Goal: Task Accomplishment & Management: Manage account settings

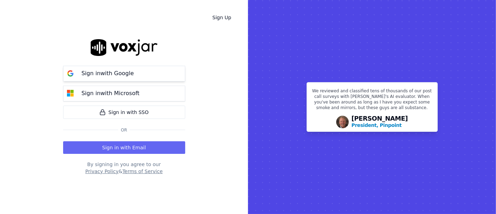
click at [135, 74] on button "Sign in with Google" at bounding box center [124, 74] width 122 height 16
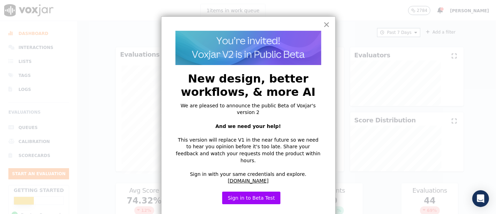
click at [326, 24] on button "×" at bounding box center [327, 24] width 7 height 11
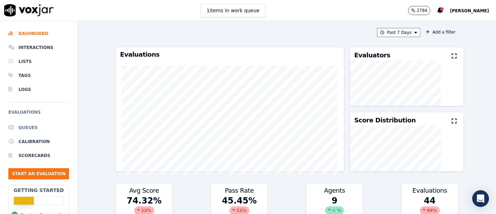
click at [30, 126] on li "Queues" at bounding box center [38, 127] width 61 height 14
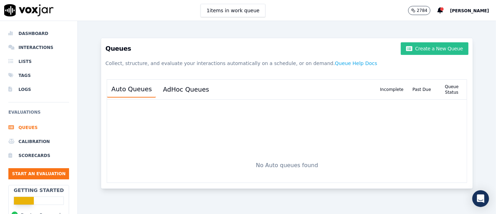
click at [417, 50] on button "Create a New Queue" at bounding box center [435, 48] width 68 height 13
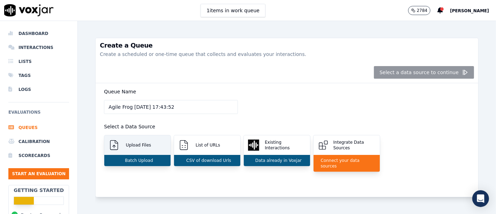
click at [136, 142] on p "Upload Files" at bounding box center [137, 145] width 28 height 6
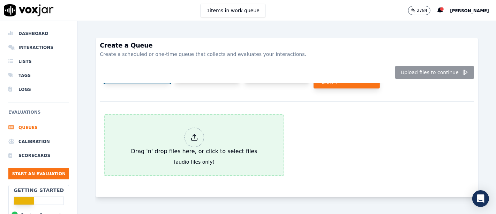
scroll to position [94, 0]
click at [191, 133] on icon at bounding box center [195, 137] width 8 height 8
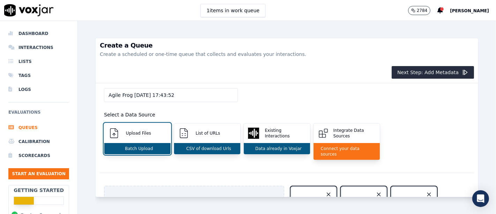
scroll to position [0, 0]
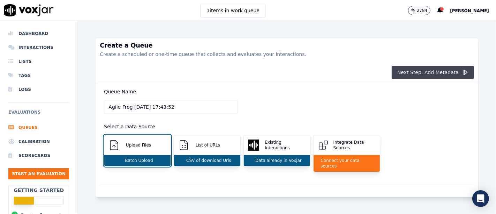
click at [410, 69] on button "Next Step: Add Metadata" at bounding box center [433, 72] width 82 height 13
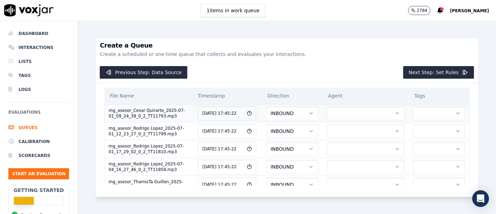
click at [330, 118] on button "button" at bounding box center [366, 113] width 78 height 14
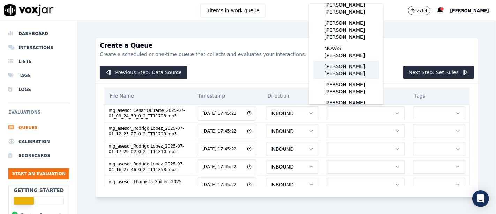
scroll to position [39, 0]
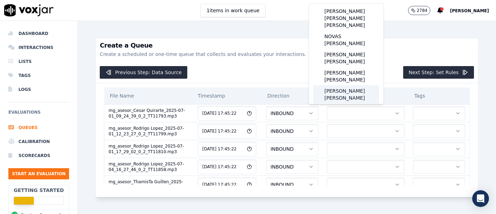
click at [353, 86] on div "[PERSON_NAME] [PERSON_NAME]" at bounding box center [346, 94] width 66 height 18
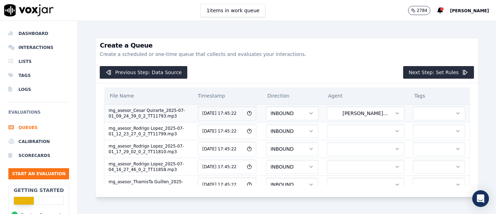
click at [417, 116] on button "button" at bounding box center [439, 113] width 52 height 14
click at [424, 144] on div "MG" at bounding box center [417, 141] width 41 height 11
click at [337, 130] on button "button" at bounding box center [366, 131] width 78 height 14
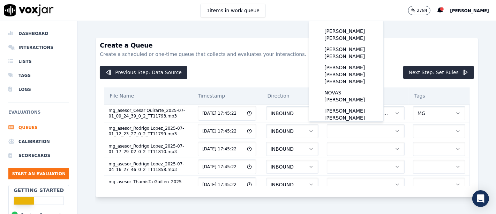
click at [394, 52] on p "Create a scheduled or one-time queue that collects and evaluates your interacti…" at bounding box center [287, 54] width 374 height 7
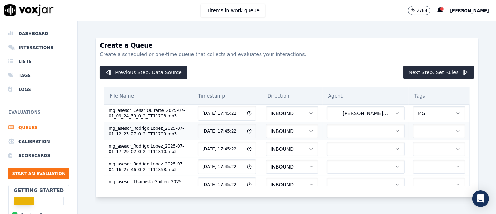
click at [352, 128] on button "button" at bounding box center [366, 131] width 78 height 14
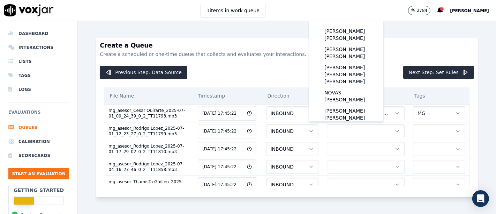
click at [265, 70] on div "Previous Step: Data Source Next Step: Set Rules" at bounding box center [287, 72] width 383 height 21
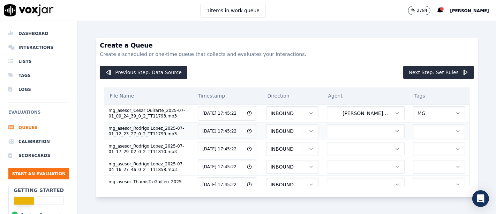
click at [348, 129] on button "button" at bounding box center [366, 131] width 78 height 14
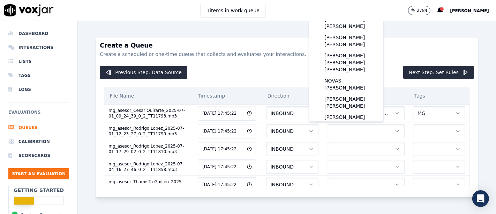
scroll to position [0, 0]
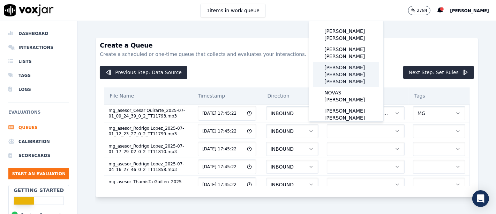
click at [350, 68] on div "[PERSON_NAME] [PERSON_NAME] [PERSON_NAME]" at bounding box center [346, 74] width 66 height 25
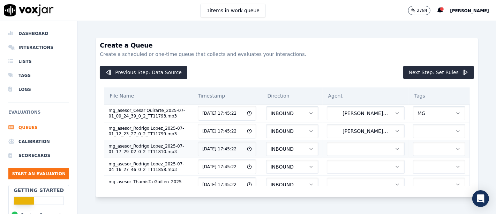
click at [342, 148] on button "button" at bounding box center [366, 149] width 78 height 14
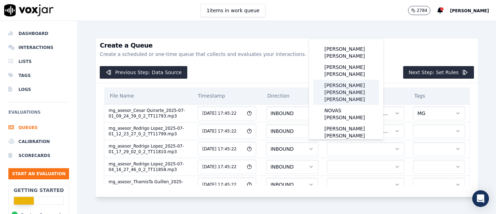
click at [357, 81] on div "[PERSON_NAME] [PERSON_NAME] [PERSON_NAME]" at bounding box center [346, 92] width 66 height 25
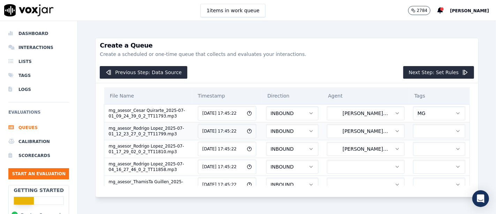
click at [413, 125] on button "button" at bounding box center [439, 131] width 52 height 14
click at [421, 159] on div "MG" at bounding box center [417, 159] width 41 height 11
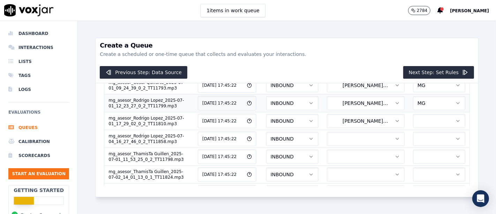
scroll to position [39, 0]
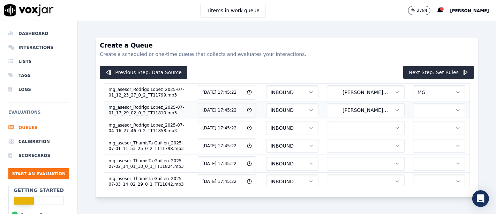
click at [413, 106] on button "button" at bounding box center [439, 110] width 52 height 14
click at [416, 138] on div "MG" at bounding box center [417, 138] width 41 height 11
click at [363, 127] on button "button" at bounding box center [366, 128] width 78 height 14
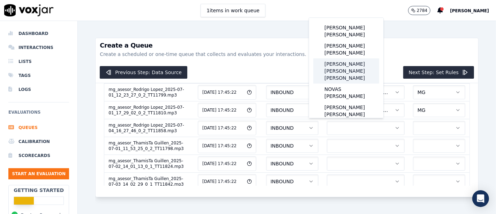
click at [354, 59] on div "[PERSON_NAME] [PERSON_NAME] [PERSON_NAME]" at bounding box center [346, 70] width 66 height 25
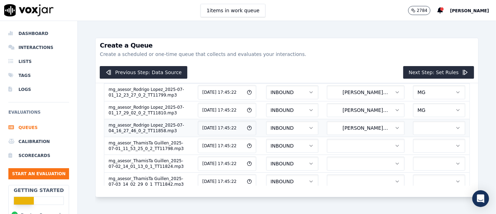
click at [413, 130] on button "button" at bounding box center [439, 128] width 52 height 14
click at [425, 156] on div "MG" at bounding box center [417, 155] width 41 height 11
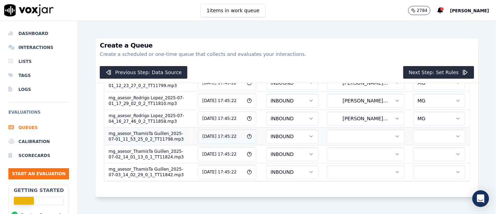
click at [328, 129] on button "button" at bounding box center [366, 136] width 78 height 14
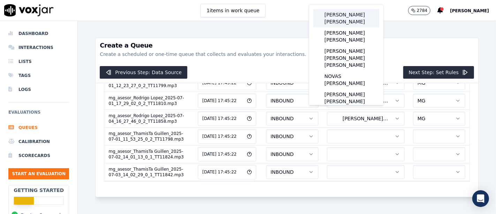
click at [344, 20] on div "[PERSON_NAME] [PERSON_NAME]" at bounding box center [346, 18] width 66 height 18
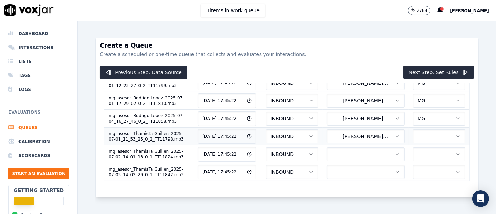
click at [413, 129] on button "button" at bounding box center [439, 136] width 52 height 14
click at [419, 146] on div "MG" at bounding box center [417, 143] width 41 height 11
click at [334, 147] on button "button" at bounding box center [366, 154] width 78 height 14
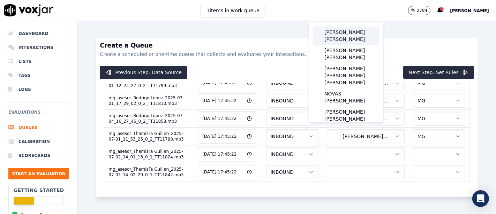
click at [346, 37] on div "[PERSON_NAME] [PERSON_NAME]" at bounding box center [346, 36] width 66 height 18
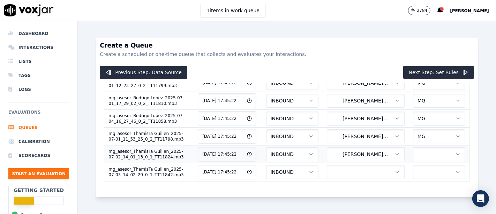
click at [413, 147] on button "button" at bounding box center [439, 154] width 52 height 14
click at [416, 161] on div "MG" at bounding box center [417, 160] width 41 height 11
click at [331, 165] on button "button" at bounding box center [366, 172] width 78 height 14
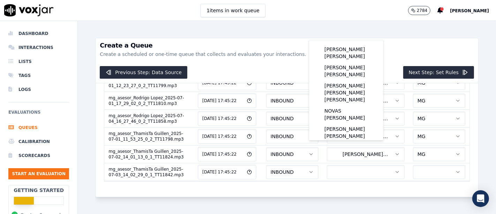
scroll to position [0, 0]
click at [357, 54] on div "[PERSON_NAME] [PERSON_NAME]" at bounding box center [346, 53] width 66 height 18
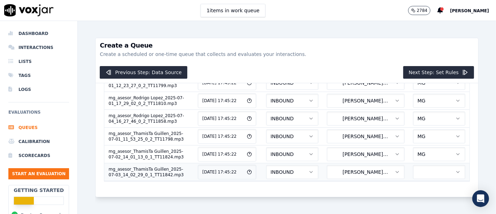
click at [413, 165] on button "button" at bounding box center [439, 172] width 52 height 14
click at [417, 178] on div "MG" at bounding box center [417, 178] width 41 height 11
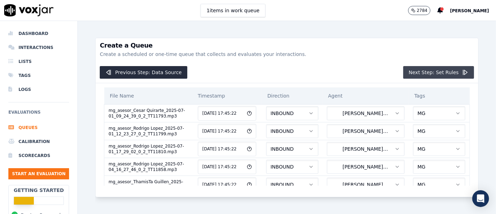
click at [424, 76] on button "Next Step: Set Rules" at bounding box center [438, 72] width 71 height 13
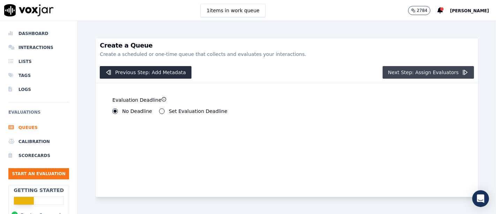
click at [401, 70] on button "Next Step: Assign Evaluators" at bounding box center [429, 72] width 92 height 13
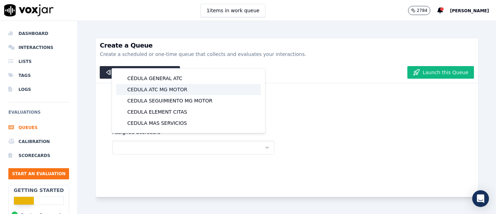
click at [160, 90] on div "CEDULA ATC MG MOTOR" at bounding box center [188, 89] width 145 height 11
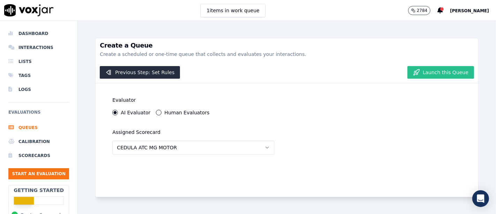
click at [413, 73] on icon "button" at bounding box center [416, 72] width 7 height 7
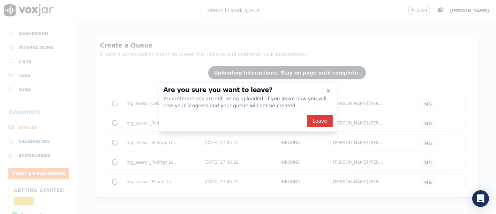
click at [322, 120] on button "Leave" at bounding box center [320, 120] width 26 height 13
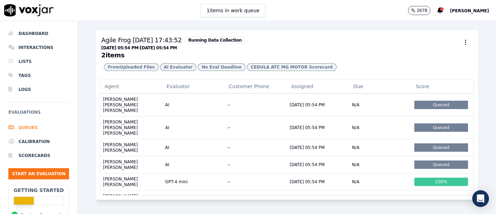
click at [22, 128] on li "Queues" at bounding box center [38, 127] width 61 height 14
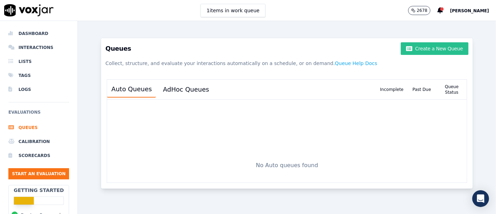
click at [422, 49] on button "Create a New Queue" at bounding box center [435, 48] width 68 height 13
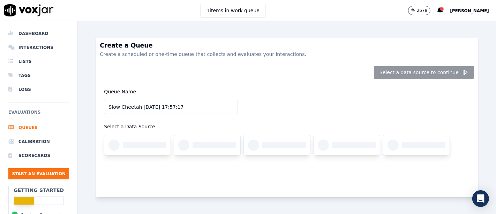
click at [299, 98] on div "Queue Name Slow Cheetah 10/9/2025, 17:57:17 Select a Data Source" at bounding box center [287, 125] width 374 height 84
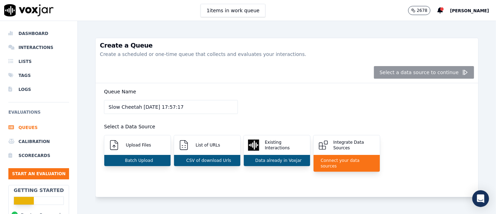
click at [298, 97] on div "Queue Name Slow Cheetah 10/9/2025, 17:57:17 Select a Data Source Upload Files B…" at bounding box center [287, 133] width 374 height 101
click at [140, 161] on p "Batch Upload" at bounding box center [137, 160] width 31 height 6
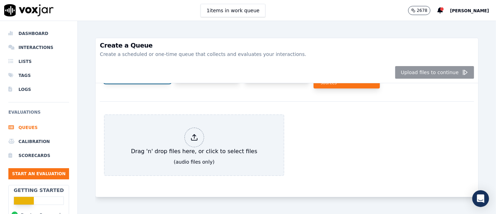
scroll to position [94, 0]
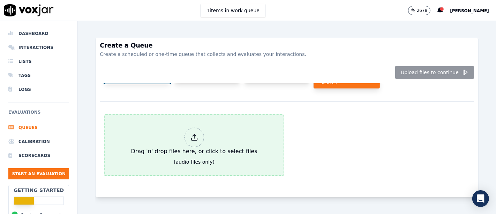
click at [188, 127] on div at bounding box center [195, 137] width 20 height 20
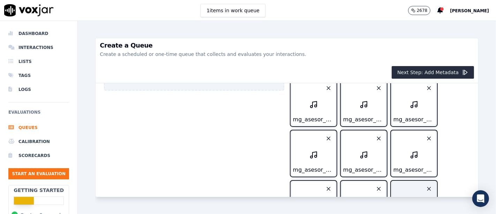
scroll to position [288, 0]
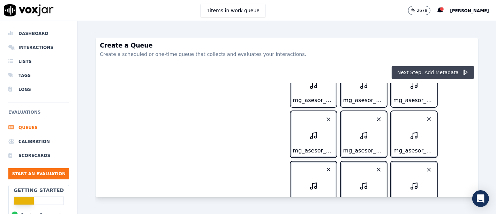
click at [409, 73] on button "Next Step: Add Metadata" at bounding box center [433, 72] width 82 height 13
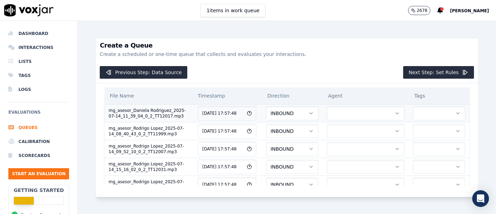
click at [329, 116] on button "button" at bounding box center [366, 113] width 78 height 14
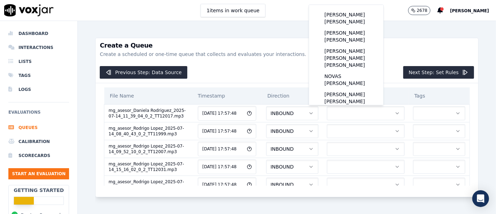
click at [295, 71] on div "Previous Step: Data Source Next Step: Set Rules" at bounding box center [287, 72] width 383 height 21
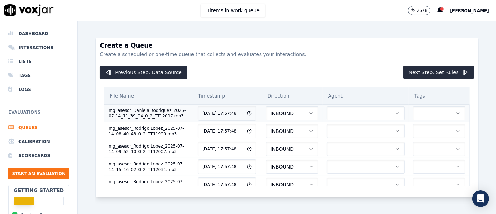
click at [331, 116] on button "button" at bounding box center [366, 113] width 78 height 14
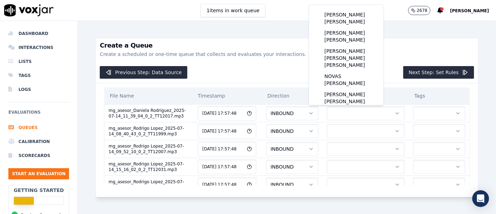
click at [397, 45] on h3 "Create a Queue" at bounding box center [287, 45] width 374 height 6
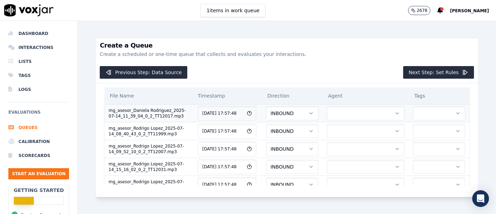
click at [327, 116] on button "button" at bounding box center [366, 113] width 78 height 14
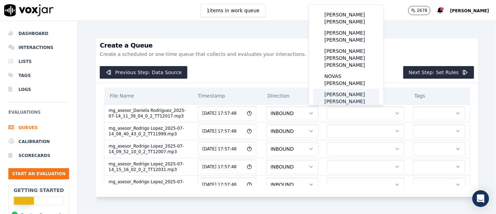
click at [357, 89] on div "PADILLA RODRIGUEZ DANIELA" at bounding box center [346, 98] width 66 height 18
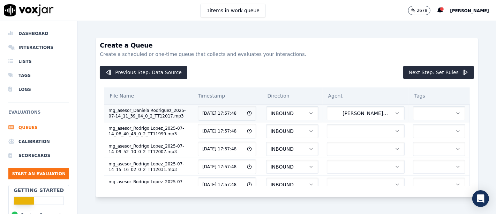
click at [353, 115] on span "PADILLA RODRIGUEZ DANIELA" at bounding box center [363, 113] width 63 height 7
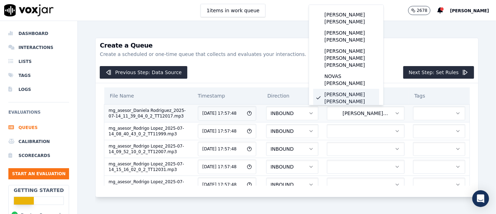
click at [416, 113] on button "button" at bounding box center [439, 113] width 52 height 14
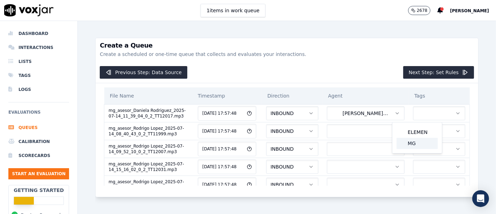
click at [418, 143] on div "MG" at bounding box center [417, 143] width 41 height 11
click at [344, 132] on button "button" at bounding box center [366, 131] width 78 height 14
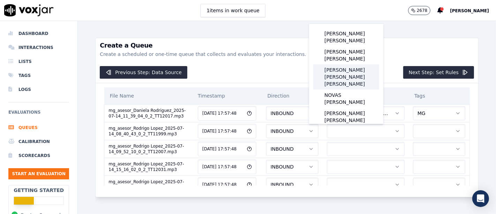
click at [351, 67] on div "[PERSON_NAME] [PERSON_NAME] [PERSON_NAME]" at bounding box center [346, 76] width 66 height 25
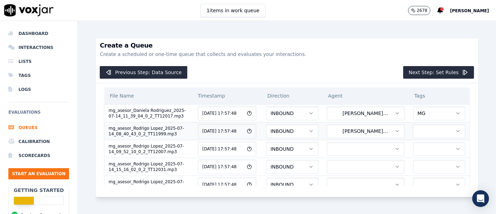
click at [413, 129] on button "button" at bounding box center [439, 131] width 52 height 14
click at [417, 161] on div "MG" at bounding box center [417, 161] width 41 height 11
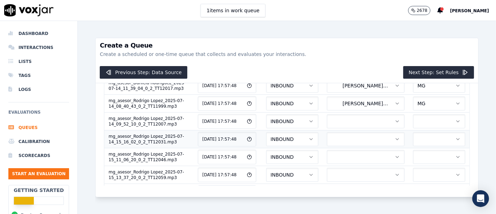
scroll to position [39, 0]
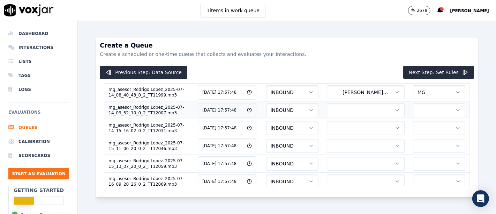
click at [342, 109] on button "button" at bounding box center [366, 110] width 78 height 14
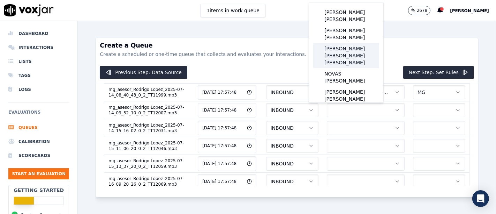
click at [351, 49] on div "[PERSON_NAME] [PERSON_NAME] [PERSON_NAME]" at bounding box center [346, 55] width 66 height 25
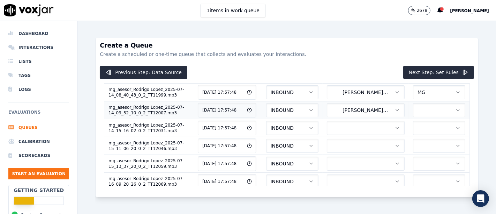
click at [413, 110] on button "button" at bounding box center [439, 110] width 52 height 14
click at [421, 140] on div "MG" at bounding box center [417, 140] width 41 height 11
click at [350, 129] on button "button" at bounding box center [366, 128] width 78 height 14
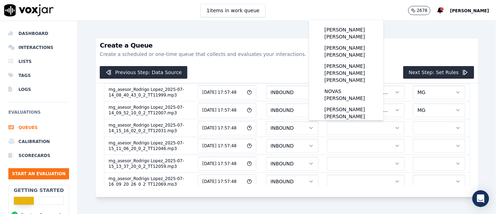
click at [405, 40] on div "Create a Queue Create a scheduled or one-time queue that collects and evaluates…" at bounding box center [287, 50] width 383 height 24
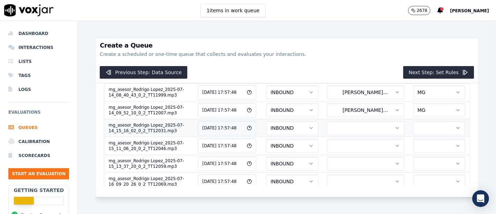
click at [340, 125] on button "button" at bounding box center [366, 128] width 78 height 14
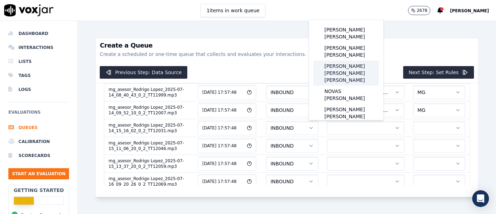
click at [340, 62] on div "[PERSON_NAME] [PERSON_NAME] [PERSON_NAME]" at bounding box center [346, 72] width 66 height 25
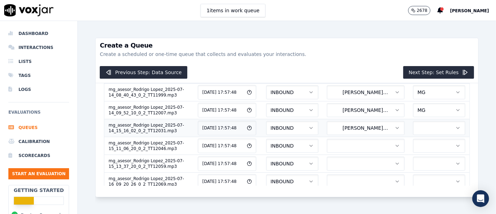
click at [413, 129] on button "button" at bounding box center [439, 128] width 52 height 14
click at [413, 157] on div "MG" at bounding box center [417, 158] width 41 height 11
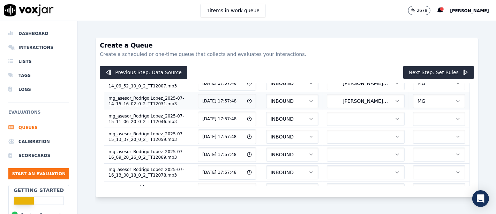
scroll to position [77, 0]
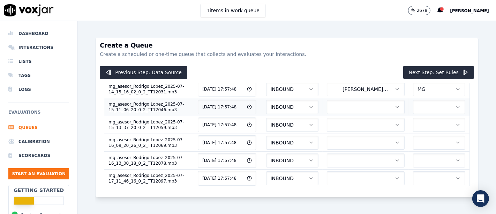
click at [335, 104] on button "button" at bounding box center [366, 107] width 78 height 14
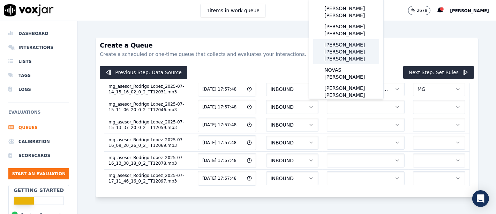
click at [347, 47] on div "[PERSON_NAME] [PERSON_NAME] [PERSON_NAME]" at bounding box center [346, 51] width 66 height 25
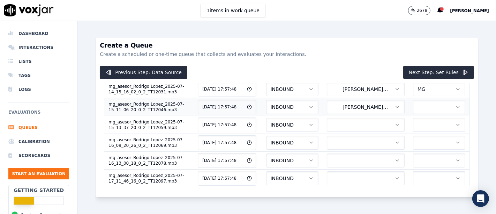
click at [417, 105] on button "button" at bounding box center [439, 107] width 52 height 14
click at [416, 139] on div "MG" at bounding box center [417, 136] width 41 height 11
click at [344, 128] on button "button" at bounding box center [366, 125] width 78 height 14
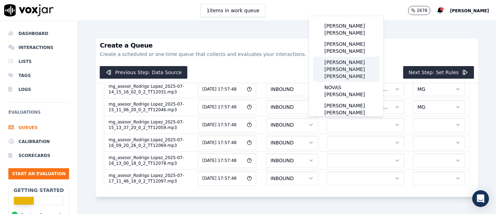
click at [344, 61] on div "[PERSON_NAME] [PERSON_NAME] [PERSON_NAME]" at bounding box center [346, 69] width 66 height 25
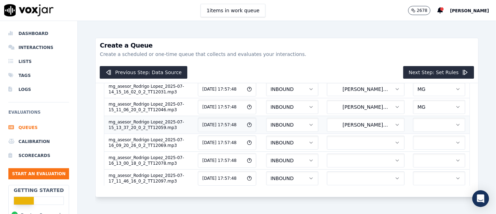
click at [413, 120] on button "button" at bounding box center [439, 125] width 52 height 14
click at [414, 153] on div "MG" at bounding box center [417, 154] width 41 height 11
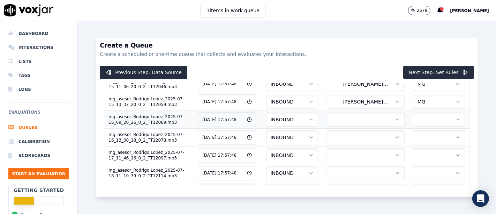
scroll to position [116, 0]
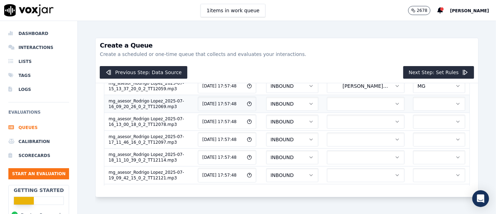
click at [334, 107] on button "button" at bounding box center [366, 104] width 78 height 14
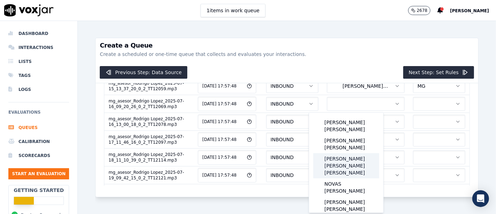
click at [348, 154] on div "[PERSON_NAME] [PERSON_NAME] [PERSON_NAME]" at bounding box center [346, 165] width 66 height 25
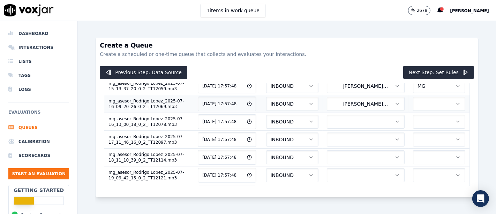
click at [413, 106] on button "button" at bounding box center [439, 104] width 52 height 14
click at [408, 135] on div "MG" at bounding box center [417, 133] width 41 height 11
click at [365, 122] on button "button" at bounding box center [366, 121] width 78 height 14
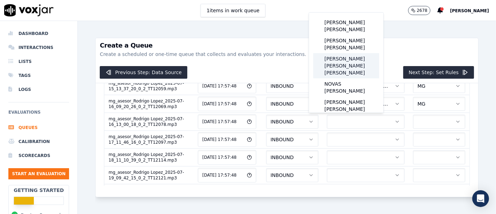
click at [358, 60] on div "[PERSON_NAME] [PERSON_NAME] [PERSON_NAME]" at bounding box center [346, 65] width 66 height 25
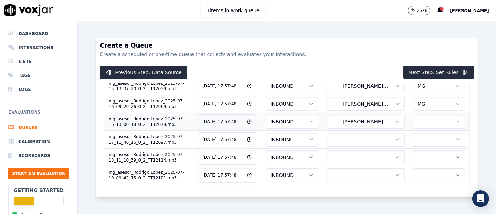
click at [409, 113] on td at bounding box center [439, 121] width 61 height 18
click at [413, 121] on button "button" at bounding box center [439, 121] width 52 height 14
click at [418, 150] on div "MG" at bounding box center [417, 150] width 41 height 11
click at [339, 140] on button "button" at bounding box center [366, 139] width 78 height 14
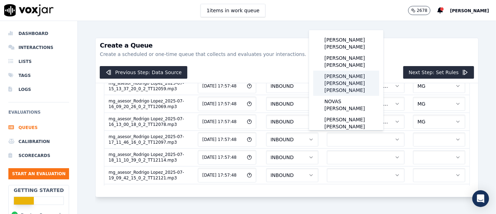
click at [352, 76] on div "[PERSON_NAME] [PERSON_NAME] [PERSON_NAME]" at bounding box center [346, 82] width 66 height 25
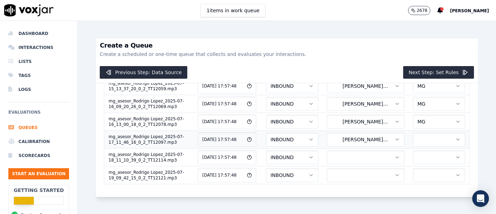
click at [413, 139] on button "button" at bounding box center [439, 139] width 52 height 14
click at [421, 169] on div "MG" at bounding box center [417, 168] width 41 height 11
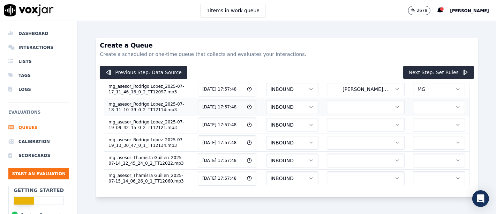
scroll to position [155, 0]
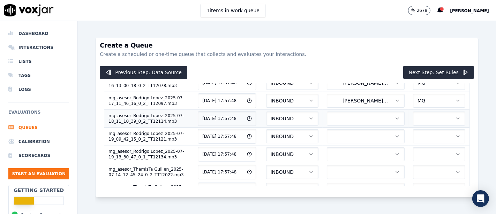
click at [337, 121] on button "button" at bounding box center [366, 118] width 78 height 14
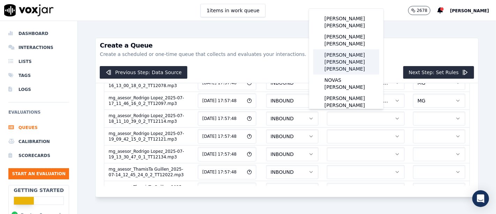
click at [344, 54] on div "[PERSON_NAME] [PERSON_NAME] [PERSON_NAME]" at bounding box center [346, 61] width 66 height 25
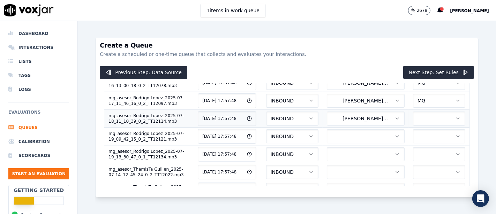
click at [413, 118] on button "button" at bounding box center [439, 118] width 52 height 14
click at [420, 149] on div "MG" at bounding box center [417, 146] width 41 height 11
click at [334, 133] on button "button" at bounding box center [366, 136] width 78 height 14
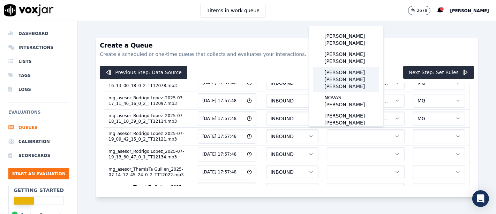
click at [352, 67] on div "[PERSON_NAME] [PERSON_NAME] [PERSON_NAME]" at bounding box center [346, 79] width 66 height 25
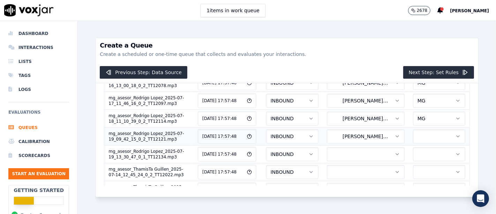
click at [413, 131] on button "button" at bounding box center [439, 136] width 52 height 14
click at [419, 167] on div "MG" at bounding box center [417, 164] width 41 height 11
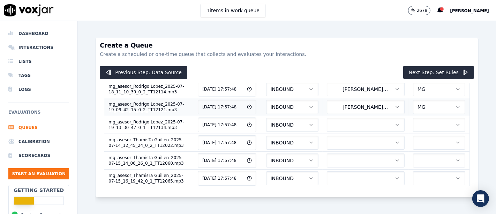
scroll to position [194, 0]
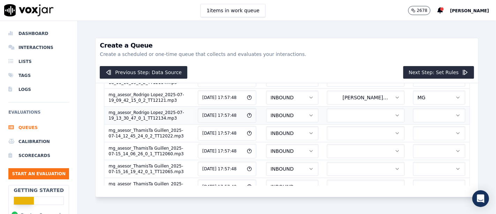
click at [340, 118] on button "button" at bounding box center [366, 115] width 78 height 14
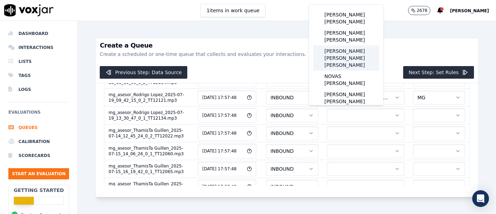
click at [347, 49] on div "[PERSON_NAME] [PERSON_NAME] [PERSON_NAME]" at bounding box center [346, 57] width 66 height 25
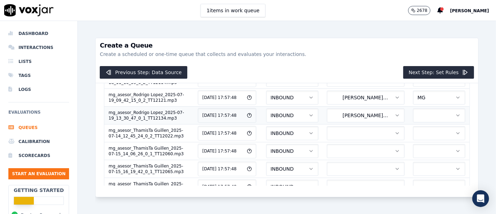
click at [413, 112] on button "button" at bounding box center [439, 115] width 52 height 14
click at [411, 143] on div "MG" at bounding box center [417, 143] width 41 height 11
click at [344, 129] on button "button" at bounding box center [366, 133] width 78 height 14
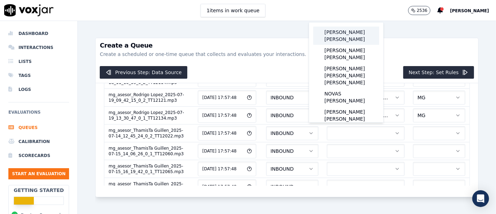
click at [348, 40] on div "[PERSON_NAME] [PERSON_NAME]" at bounding box center [346, 36] width 66 height 18
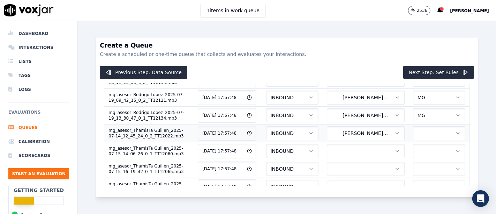
click at [413, 126] on button "button" at bounding box center [439, 133] width 52 height 14
click at [419, 162] on div "MG" at bounding box center [417, 160] width 41 height 11
click at [339, 146] on button "button" at bounding box center [366, 151] width 78 height 14
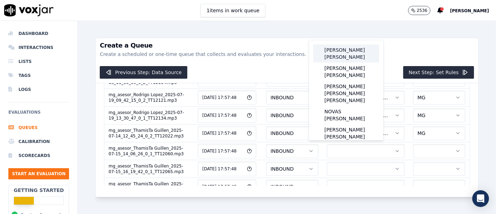
click at [333, 49] on div "[PERSON_NAME] [PERSON_NAME]" at bounding box center [346, 53] width 66 height 18
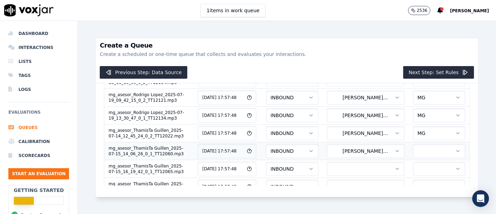
click at [414, 150] on button "button" at bounding box center [439, 151] width 52 height 14
click at [415, 179] on div "MG" at bounding box center [417, 178] width 41 height 11
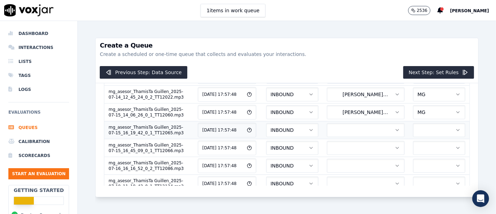
click at [351, 129] on button "button" at bounding box center [366, 130] width 78 height 14
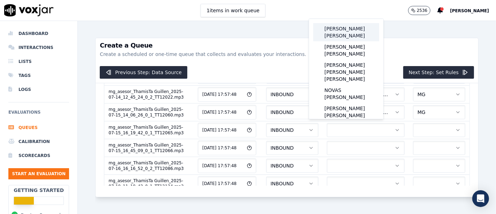
click at [342, 33] on div "[PERSON_NAME] [PERSON_NAME]" at bounding box center [346, 32] width 66 height 18
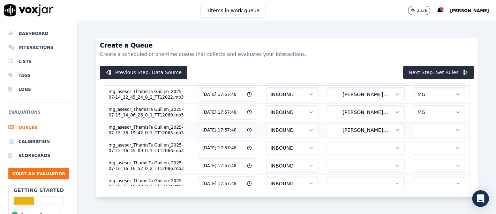
click at [413, 125] on button "button" at bounding box center [439, 130] width 52 height 14
click at [413, 158] on div "MG" at bounding box center [417, 156] width 41 height 11
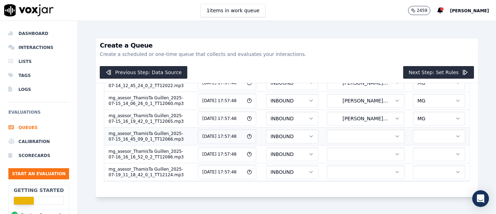
click at [343, 129] on button "button" at bounding box center [366, 136] width 78 height 14
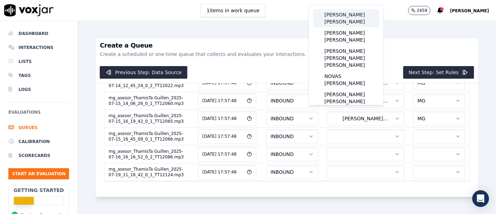
click at [343, 16] on div "[PERSON_NAME] [PERSON_NAME]" at bounding box center [346, 18] width 66 height 18
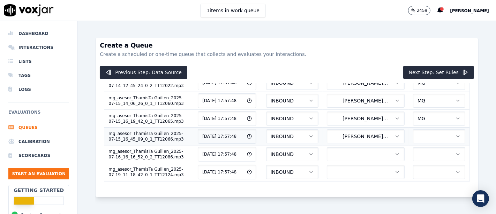
click at [413, 129] on button "button" at bounding box center [439, 136] width 52 height 14
click at [417, 143] on div "MG" at bounding box center [417, 143] width 41 height 11
click at [327, 147] on button "button" at bounding box center [366, 154] width 78 height 14
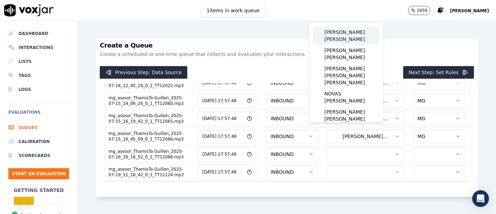
click at [344, 29] on div "[PERSON_NAME] [PERSON_NAME]" at bounding box center [346, 36] width 66 height 18
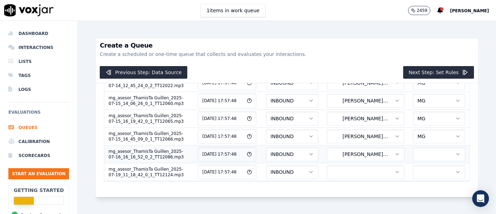
drag, startPoint x: 399, startPoint y: 137, endPoint x: 401, endPoint y: 130, distance: 7.1
click at [413, 147] on button "button" at bounding box center [439, 154] width 52 height 14
click at [419, 160] on div "MG" at bounding box center [417, 160] width 41 height 11
click at [339, 165] on button "button" at bounding box center [366, 172] width 78 height 14
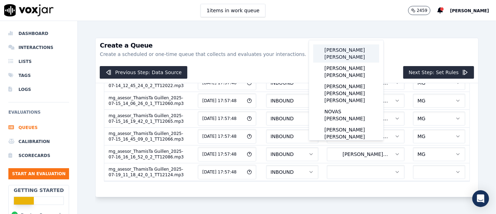
click at [340, 55] on div "[PERSON_NAME] [PERSON_NAME]" at bounding box center [346, 53] width 66 height 18
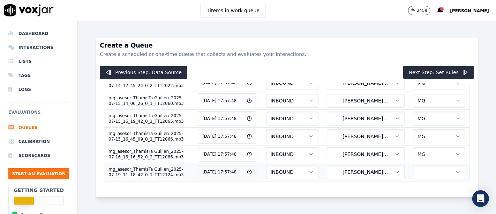
click at [413, 165] on button "button" at bounding box center [439, 172] width 52 height 14
click at [415, 177] on div "MG" at bounding box center [417, 178] width 41 height 11
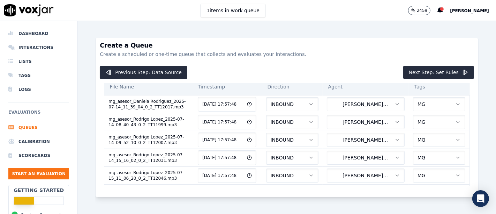
scroll to position [0, 0]
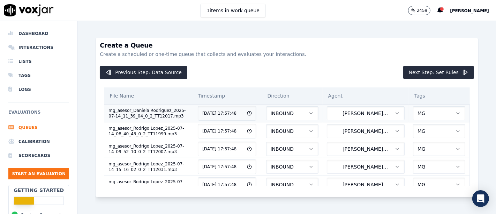
click at [356, 115] on span "PADILLA RODRIGUEZ DANIELA" at bounding box center [363, 113] width 63 height 7
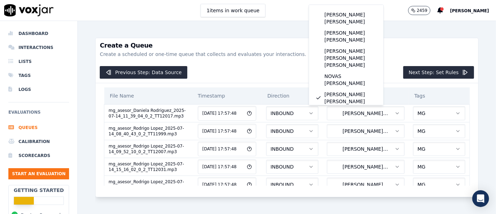
click at [412, 47] on h3 "Create a Queue" at bounding box center [287, 45] width 374 height 6
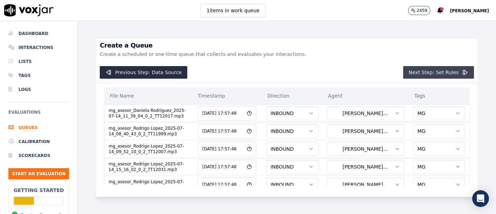
click at [406, 70] on button "Next Step: Set Rules" at bounding box center [438, 72] width 71 height 13
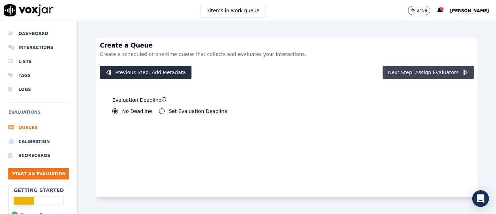
click at [413, 76] on button "Next Step: Assign Evaluators" at bounding box center [429, 72] width 92 height 13
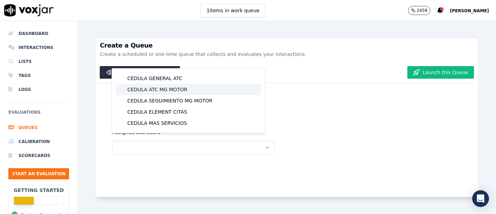
click at [188, 91] on div "CEDULA ATC MG MOTOR" at bounding box center [188, 89] width 145 height 11
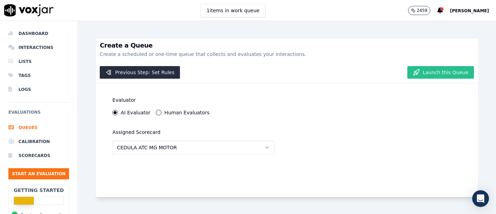
click at [422, 73] on button "Launch this Queue" at bounding box center [441, 72] width 67 height 13
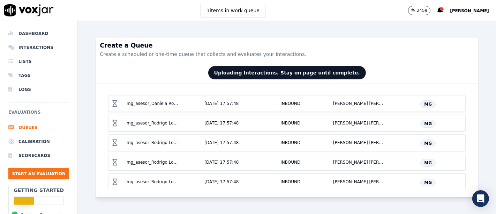
click at [421, 102] on span "MG" at bounding box center [428, 104] width 15 height 8
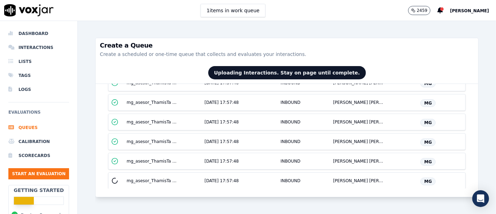
scroll to position [278, 0]
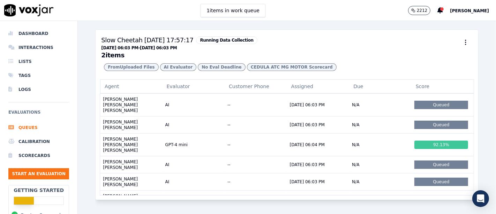
click at [364, 53] on h3 "Slow Cheetah 10/9/2025, 17:57:17 Running Data Collection 09/09/2025 06:03 PM - …" at bounding box center [287, 46] width 372 height 23
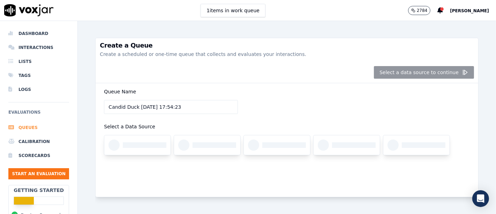
click at [28, 126] on li "Queues" at bounding box center [38, 127] width 61 height 14
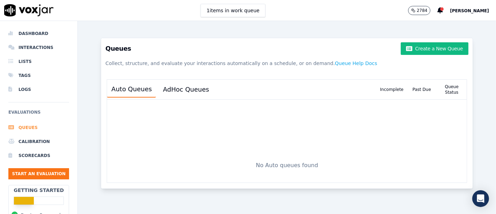
click at [19, 128] on li "Queues" at bounding box center [38, 127] width 61 height 14
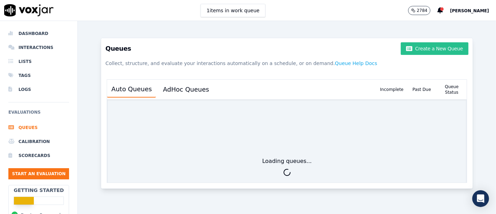
click at [413, 53] on button "Create a New Queue" at bounding box center [435, 48] width 68 height 13
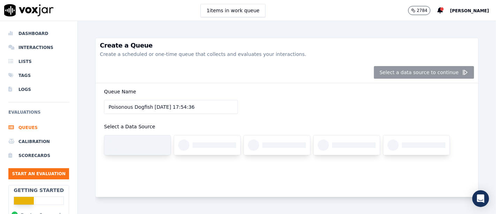
click at [139, 147] on div at bounding box center [145, 145] width 44 height 6
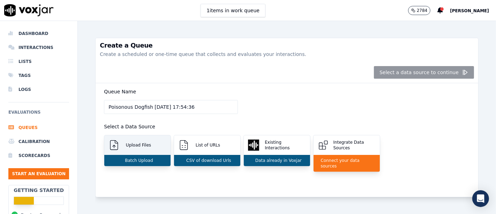
click at [144, 160] on p "Batch Upload" at bounding box center [137, 160] width 31 height 6
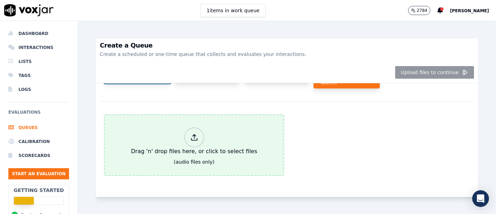
scroll to position [94, 0]
click at [205, 125] on div "Drag 'n' drop files here, or click to select files" at bounding box center [194, 142] width 132 height 34
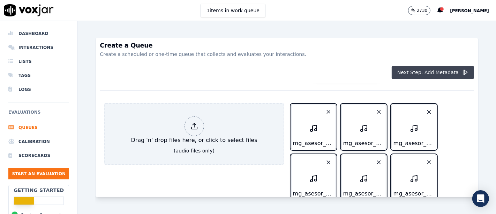
click at [403, 74] on button "Next Step: Add Metadata" at bounding box center [433, 72] width 82 height 13
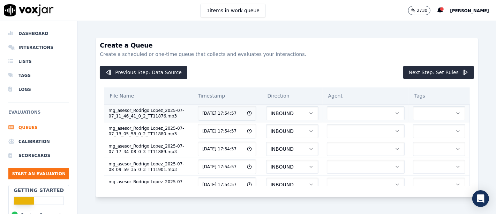
click at [334, 116] on button "button" at bounding box center [366, 113] width 78 height 14
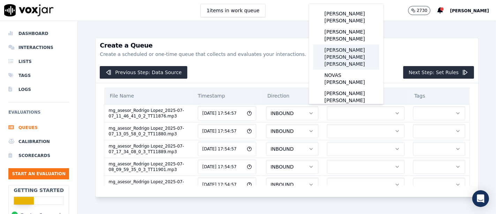
click at [351, 48] on div "LOPEZ BECERRA RODRIGO RAFAEL" at bounding box center [346, 56] width 66 height 25
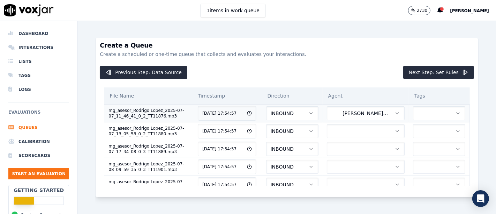
click at [413, 112] on button "button" at bounding box center [439, 113] width 52 height 14
click at [421, 141] on div "MG" at bounding box center [417, 141] width 41 height 11
click at [333, 128] on button "button" at bounding box center [366, 131] width 78 height 14
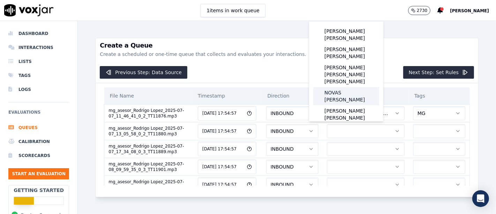
click at [354, 68] on div "LOPEZ BECERRA RODRIGO RAFAEL" at bounding box center [346, 74] width 66 height 25
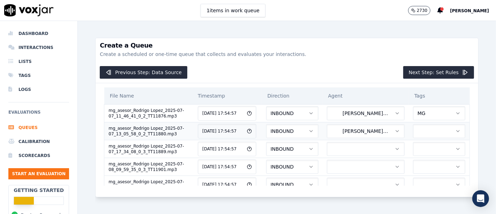
click at [413, 132] on button "button" at bounding box center [439, 131] width 52 height 14
click at [418, 160] on div "MG" at bounding box center [417, 159] width 41 height 11
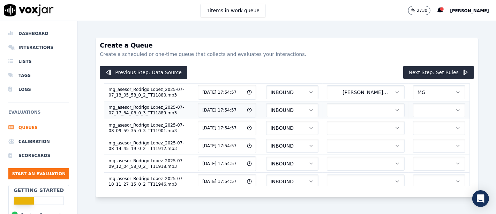
click at [334, 110] on button "button" at bounding box center [366, 110] width 78 height 14
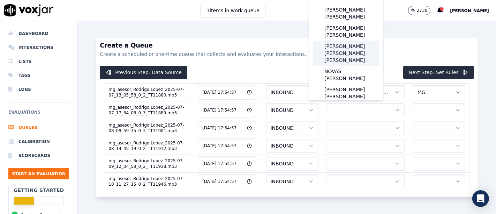
click at [355, 43] on div "LOPEZ BECERRA RODRIGO RAFAEL" at bounding box center [346, 52] width 66 height 25
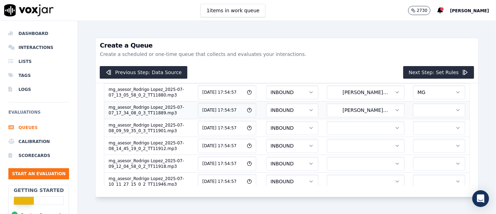
click at [413, 112] on button "button" at bounding box center [439, 110] width 52 height 14
click at [417, 140] on div "MG" at bounding box center [417, 138] width 41 height 11
click at [340, 129] on button "button" at bounding box center [366, 128] width 78 height 14
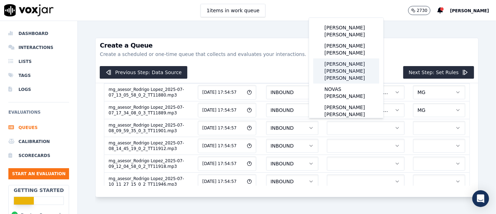
click at [358, 60] on div "LOPEZ BECERRA RODRIGO RAFAEL" at bounding box center [346, 70] width 66 height 25
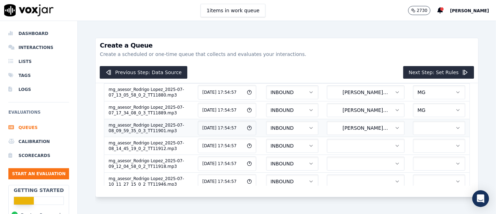
click at [413, 121] on button "button" at bounding box center [439, 128] width 52 height 14
click at [417, 158] on div "MG" at bounding box center [417, 155] width 41 height 11
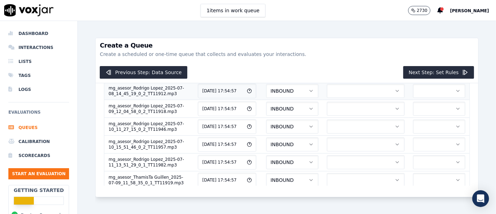
scroll to position [77, 0]
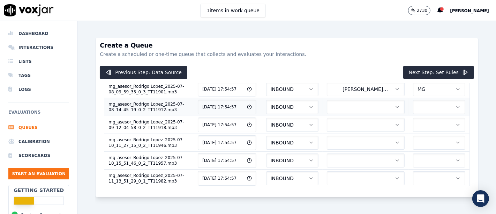
click at [334, 105] on button "button" at bounding box center [366, 107] width 78 height 14
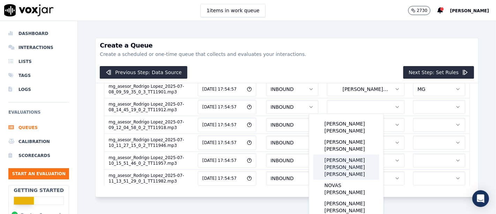
click at [349, 161] on div "LOPEZ BECERRA RODRIGO RAFAEL" at bounding box center [346, 166] width 66 height 25
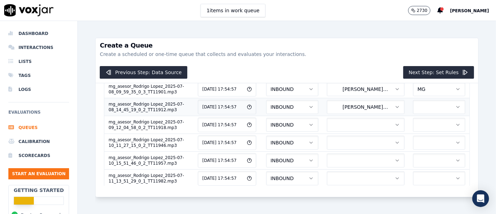
click at [423, 104] on button "button" at bounding box center [439, 107] width 52 height 14
click at [424, 134] on div "MG" at bounding box center [417, 134] width 41 height 11
click at [329, 122] on button "button" at bounding box center [366, 125] width 78 height 14
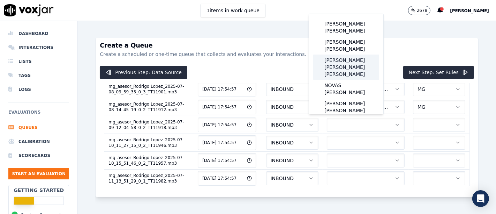
click at [337, 57] on div "LOPEZ BECERRA RODRIGO RAFAEL" at bounding box center [346, 66] width 66 height 25
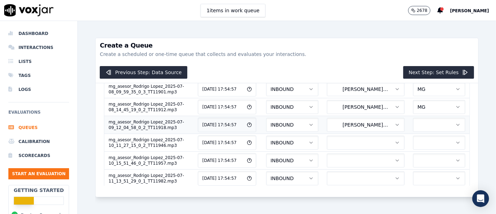
click at [413, 125] on button "button" at bounding box center [439, 125] width 52 height 14
click at [421, 155] on div "MG" at bounding box center [417, 152] width 41 height 11
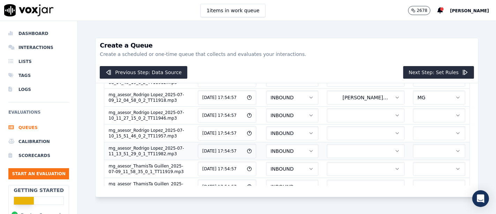
scroll to position [116, 0]
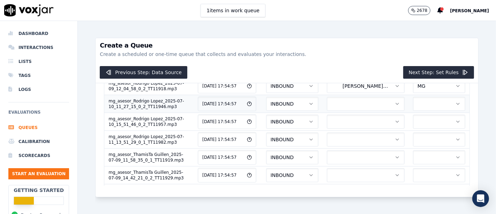
click at [336, 104] on button "button" at bounding box center [366, 104] width 78 height 14
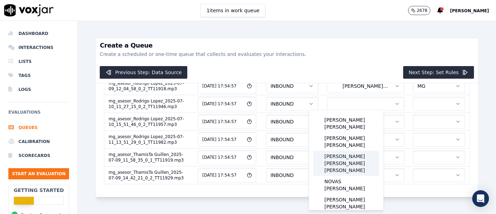
click at [355, 152] on div "LOPEZ BECERRA RODRIGO RAFAEL" at bounding box center [346, 162] width 66 height 25
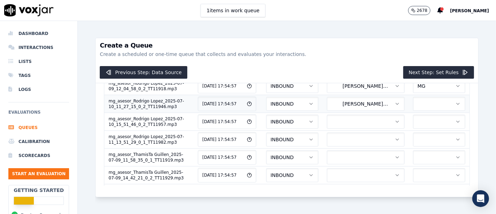
click at [416, 104] on button "button" at bounding box center [439, 104] width 52 height 14
click at [415, 134] on div "MG" at bounding box center [417, 130] width 41 height 11
click at [327, 120] on button "button" at bounding box center [366, 121] width 78 height 14
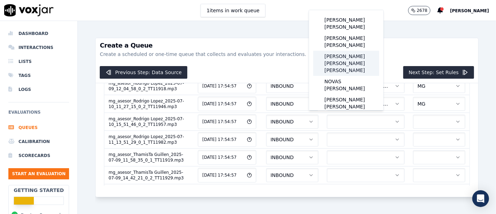
click at [343, 55] on div "[PERSON_NAME] [PERSON_NAME] [PERSON_NAME]" at bounding box center [346, 63] width 66 height 25
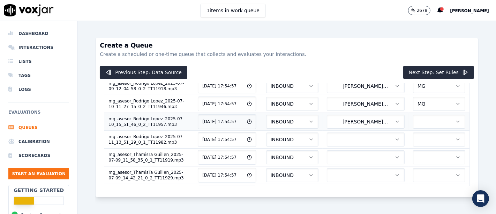
click at [413, 116] on button "button" at bounding box center [439, 121] width 52 height 14
click at [416, 149] on div "MG" at bounding box center [417, 148] width 41 height 11
click at [328, 134] on button "button" at bounding box center [366, 139] width 78 height 14
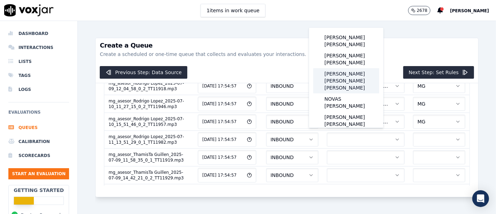
click at [357, 68] on div "[PERSON_NAME] [PERSON_NAME] [PERSON_NAME]" at bounding box center [346, 80] width 66 height 25
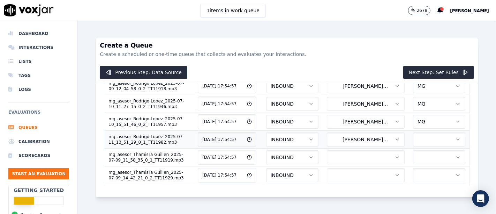
click at [418, 138] on button "button" at bounding box center [439, 139] width 52 height 14
click at [416, 165] on div "MG" at bounding box center [417, 165] width 41 height 11
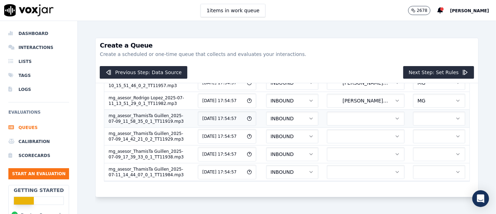
click at [327, 118] on button "button" at bounding box center [366, 118] width 78 height 14
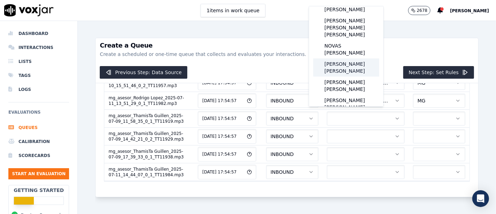
scroll to position [39, 0]
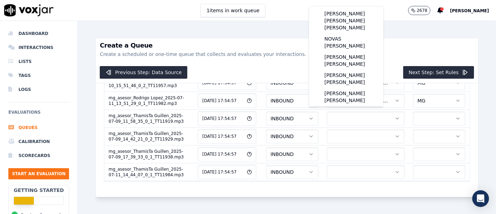
click at [393, 53] on p "Create a scheduled or one-time queue that collects and evaluates your interacti…" at bounding box center [287, 54] width 374 height 7
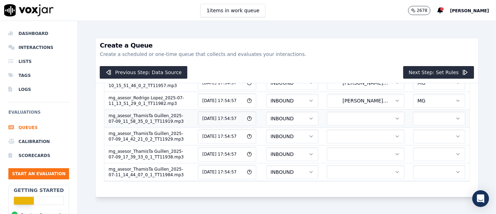
click at [344, 111] on button "button" at bounding box center [366, 118] width 78 height 14
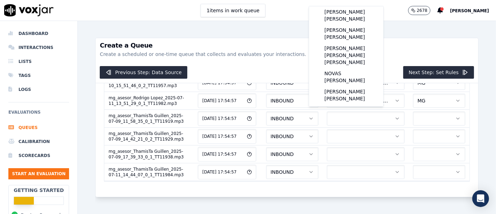
scroll to position [0, 0]
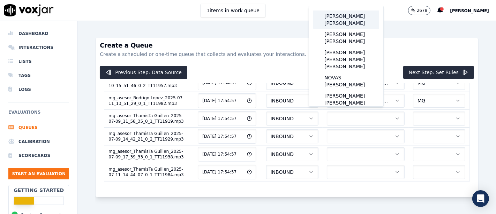
click at [356, 22] on div "[PERSON_NAME] [PERSON_NAME]" at bounding box center [346, 19] width 66 height 18
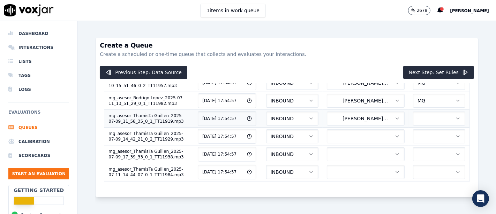
click at [413, 116] on button "button" at bounding box center [439, 118] width 52 height 14
click at [418, 143] on div "MG" at bounding box center [417, 144] width 41 height 11
click at [340, 134] on button "button" at bounding box center [366, 136] width 78 height 14
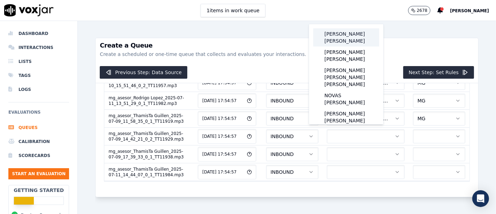
click at [341, 41] on div "[PERSON_NAME] [PERSON_NAME]" at bounding box center [346, 37] width 66 height 18
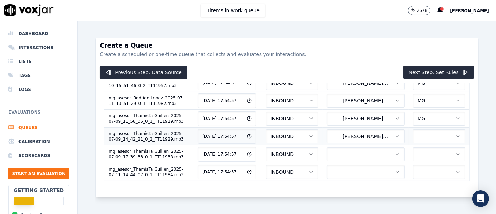
click at [413, 134] on button "button" at bounding box center [439, 136] width 52 height 14
click at [421, 162] on div "MG" at bounding box center [417, 162] width 41 height 11
click at [336, 147] on button "button" at bounding box center [366, 154] width 78 height 14
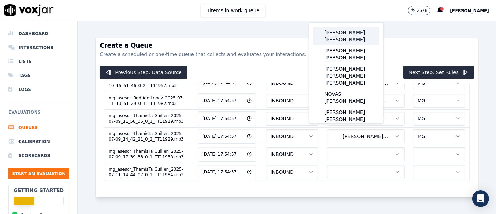
click at [353, 38] on div "[PERSON_NAME] [PERSON_NAME]" at bounding box center [346, 36] width 66 height 18
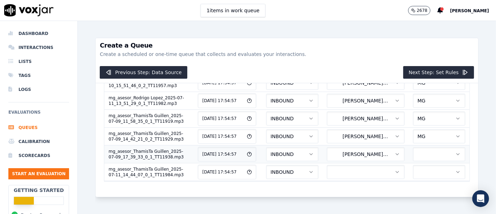
click at [413, 147] on button "button" at bounding box center [439, 154] width 52 height 14
click at [417, 159] on div "MG" at bounding box center [417, 160] width 41 height 11
click at [352, 165] on button "button" at bounding box center [366, 172] width 78 height 14
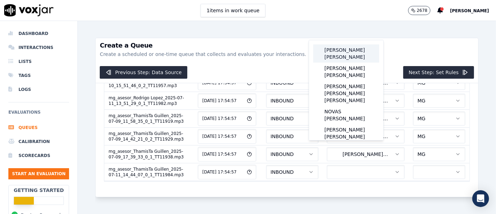
click at [350, 55] on div "[PERSON_NAME] [PERSON_NAME]" at bounding box center [346, 53] width 66 height 18
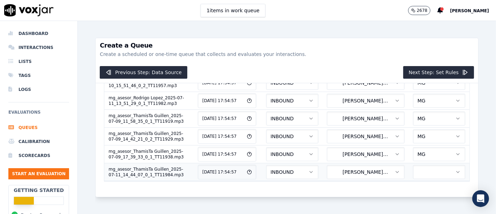
click at [413, 165] on button "button" at bounding box center [439, 172] width 52 height 14
click at [415, 180] on div "MG" at bounding box center [417, 178] width 41 height 11
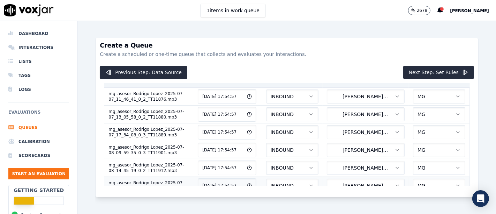
scroll to position [0, 0]
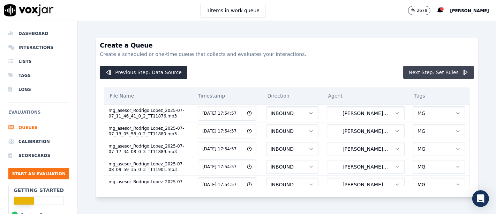
click at [427, 71] on button "Next Step: Set Rules" at bounding box center [438, 72] width 71 height 13
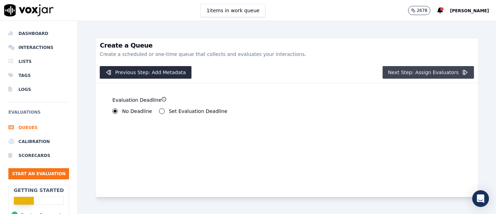
click at [440, 69] on button "Next Step: Assign Evaluators" at bounding box center [429, 72] width 92 height 13
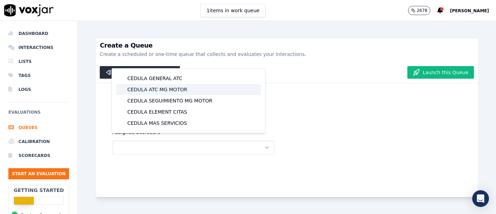
click at [171, 91] on div "CEDULA ATC MG MOTOR" at bounding box center [188, 89] width 145 height 11
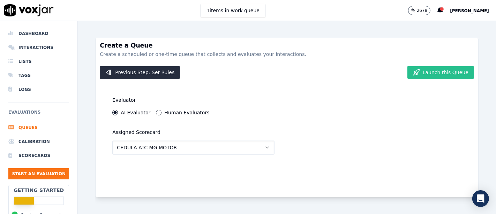
click at [431, 71] on button "Launch this Queue" at bounding box center [441, 72] width 67 height 13
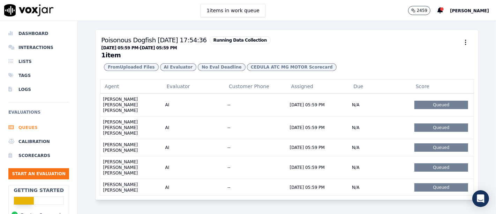
click at [26, 129] on li "Queues" at bounding box center [38, 127] width 61 height 14
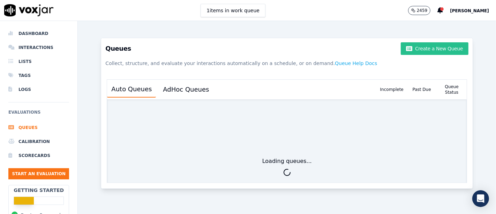
click at [425, 46] on button "Create a New Queue" at bounding box center [435, 48] width 68 height 13
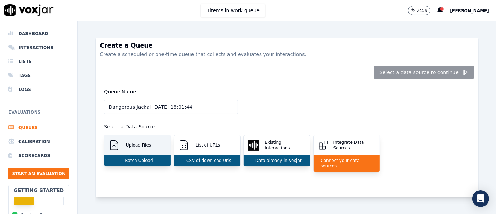
click at [136, 151] on div "Upload Files" at bounding box center [137, 145] width 66 height 20
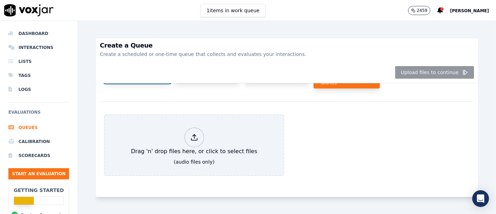
scroll to position [94, 0]
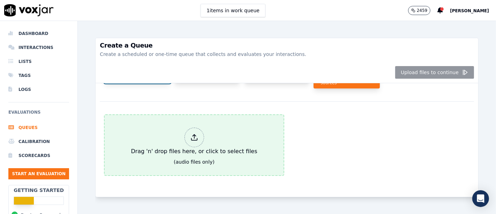
click at [197, 127] on div at bounding box center [195, 137] width 20 height 20
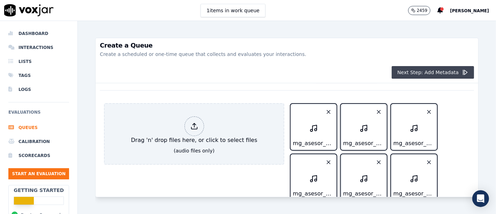
click at [426, 71] on button "Next Step: Add Metadata" at bounding box center [433, 72] width 82 height 13
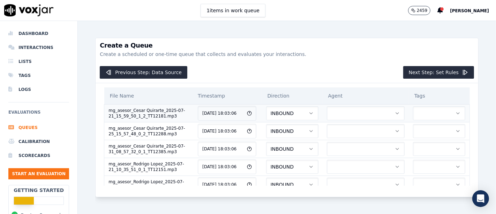
click at [367, 112] on button "button" at bounding box center [366, 113] width 78 height 14
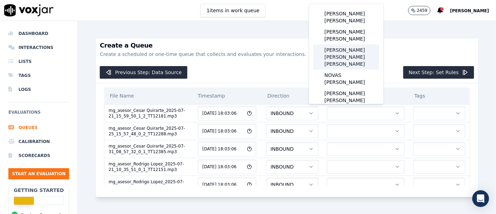
scroll to position [39, 0]
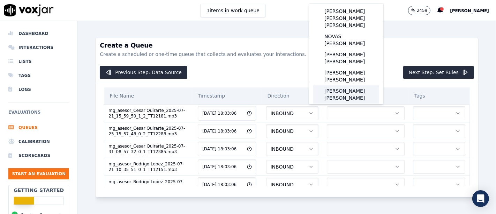
click at [348, 85] on div "[PERSON_NAME] [PERSON_NAME]" at bounding box center [346, 94] width 66 height 18
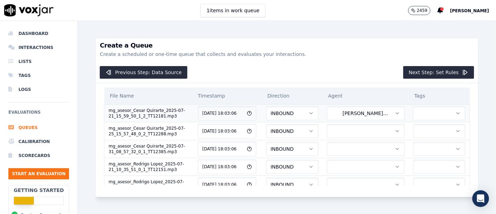
click at [413, 106] on button "button" at bounding box center [439, 113] width 52 height 14
click at [411, 140] on div "MG" at bounding box center [417, 141] width 41 height 11
click at [353, 135] on button "button" at bounding box center [366, 131] width 78 height 14
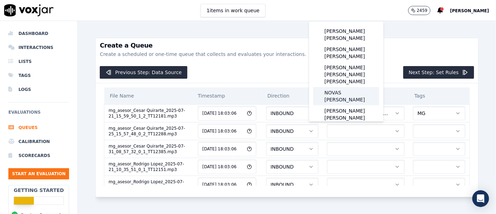
scroll to position [77, 0]
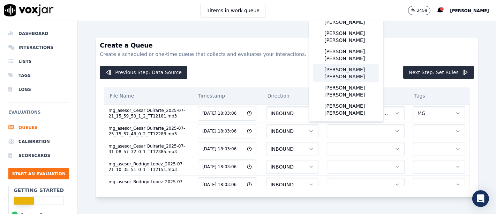
click at [351, 64] on div "[PERSON_NAME] [PERSON_NAME]" at bounding box center [346, 73] width 66 height 18
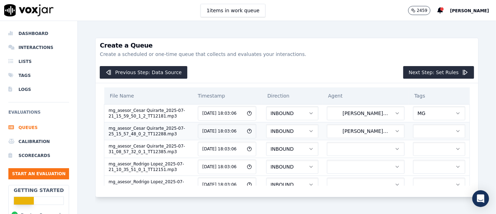
click at [422, 132] on button "button" at bounding box center [439, 131] width 52 height 14
click at [418, 158] on div "MG" at bounding box center [417, 159] width 41 height 11
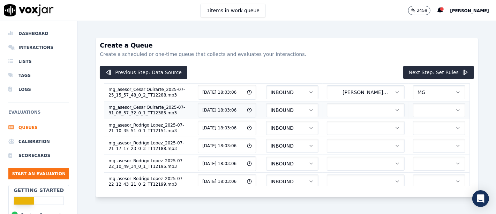
click at [333, 111] on button "button" at bounding box center [366, 110] width 78 height 14
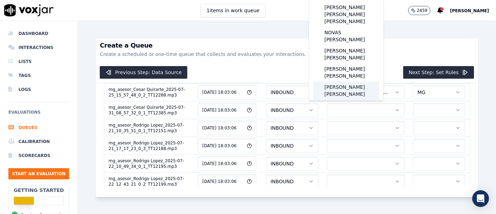
click at [350, 81] on div "[PERSON_NAME] [PERSON_NAME]" at bounding box center [346, 90] width 66 height 18
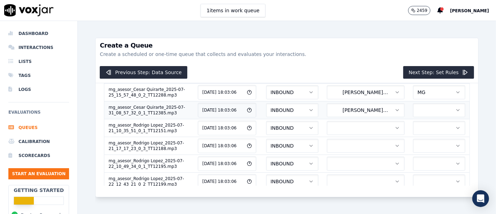
click at [413, 107] on button "button" at bounding box center [439, 110] width 52 height 14
click at [421, 137] on div "MG" at bounding box center [417, 138] width 41 height 11
click at [340, 124] on button "button" at bounding box center [366, 128] width 78 height 14
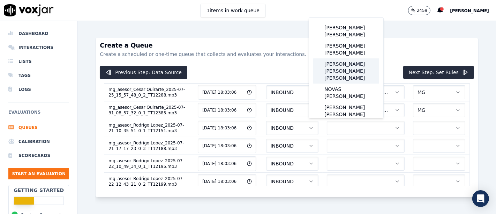
click at [349, 63] on div "[PERSON_NAME] [PERSON_NAME] [PERSON_NAME]" at bounding box center [346, 70] width 66 height 25
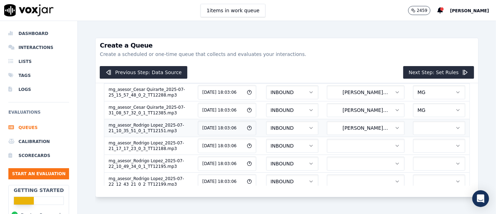
click at [413, 125] on button "button" at bounding box center [439, 128] width 52 height 14
click at [419, 154] on div "MG" at bounding box center [417, 155] width 41 height 11
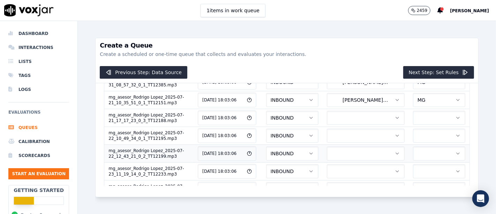
scroll to position [77, 0]
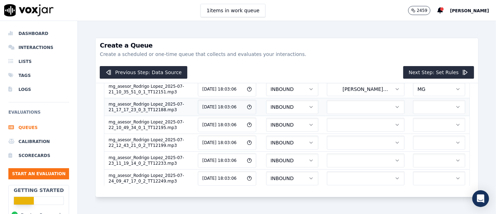
click at [332, 104] on button "button" at bounding box center [366, 107] width 78 height 14
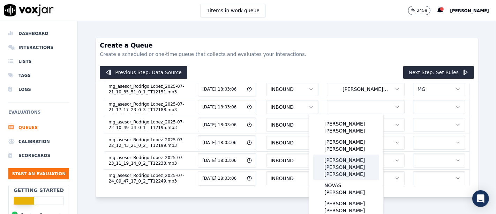
click at [343, 154] on div "[PERSON_NAME] [PERSON_NAME] [PERSON_NAME]" at bounding box center [346, 166] width 66 height 25
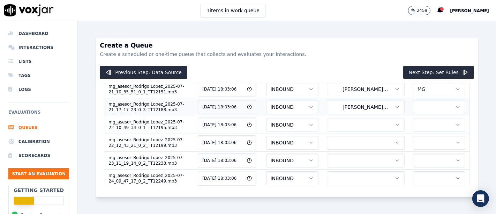
click at [413, 102] on button "button" at bounding box center [439, 107] width 52 height 14
click at [419, 136] on div "MG" at bounding box center [417, 134] width 41 height 11
click at [328, 118] on button "button" at bounding box center [366, 125] width 78 height 14
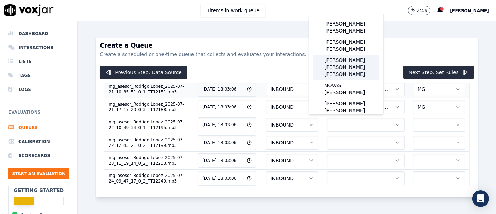
drag, startPoint x: 349, startPoint y: 61, endPoint x: 366, endPoint y: 86, distance: 29.8
click at [349, 61] on div "[PERSON_NAME] [PERSON_NAME] [PERSON_NAME]" at bounding box center [346, 66] width 66 height 25
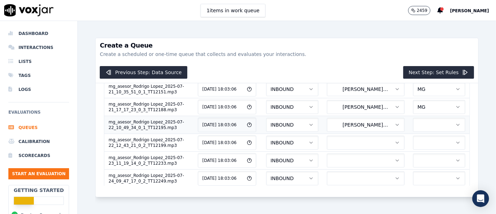
click at [413, 123] on button "button" at bounding box center [439, 125] width 52 height 14
click at [421, 154] on div "MG" at bounding box center [417, 152] width 41 height 11
click at [347, 139] on button "button" at bounding box center [366, 142] width 78 height 14
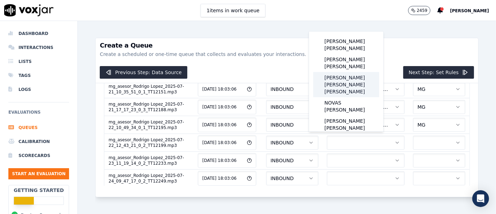
click at [354, 74] on div "[PERSON_NAME] [PERSON_NAME] [PERSON_NAME]" at bounding box center [346, 84] width 66 height 25
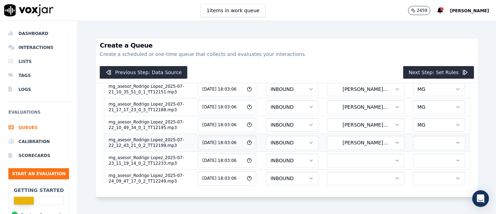
click at [413, 143] on button "button" at bounding box center [439, 142] width 52 height 14
click at [415, 169] on div "MG" at bounding box center [417, 169] width 41 height 11
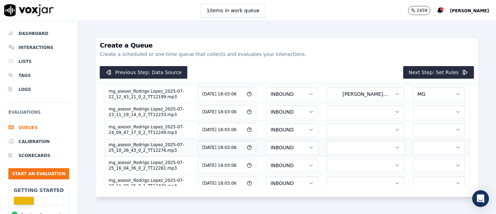
scroll to position [116, 0]
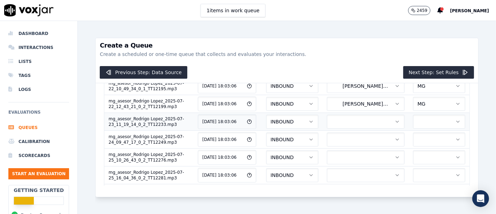
click at [343, 119] on button "button" at bounding box center [366, 121] width 78 height 14
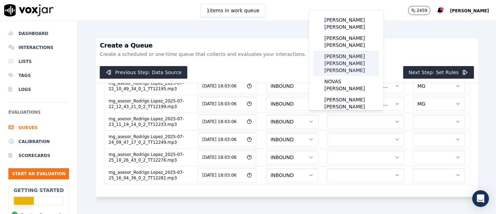
click at [349, 54] on div "[PERSON_NAME] [PERSON_NAME] [PERSON_NAME]" at bounding box center [346, 63] width 66 height 25
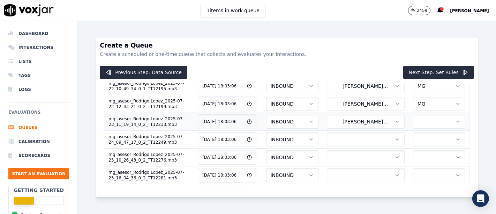
click at [413, 122] on button "button" at bounding box center [439, 121] width 52 height 14
click at [424, 149] on div "MG" at bounding box center [417, 148] width 41 height 11
click at [341, 137] on button "button" at bounding box center [366, 139] width 78 height 14
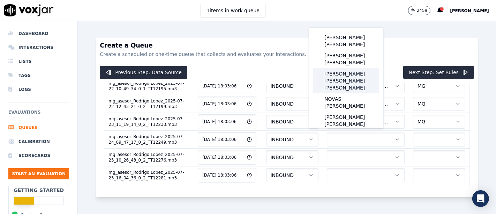
click at [351, 72] on div "[PERSON_NAME] [PERSON_NAME] [PERSON_NAME]" at bounding box center [346, 80] width 66 height 25
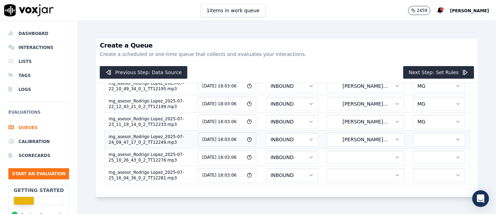
click at [413, 142] on button "button" at bounding box center [439, 139] width 52 height 14
click at [414, 169] on div "MG" at bounding box center [417, 165] width 41 height 11
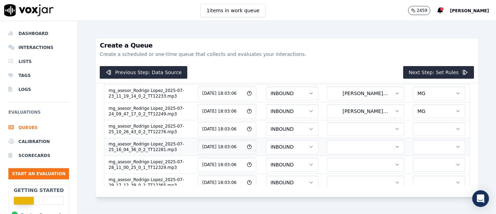
scroll to position [155, 0]
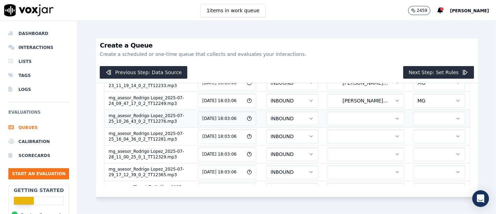
click at [344, 117] on button "button" at bounding box center [366, 118] width 78 height 14
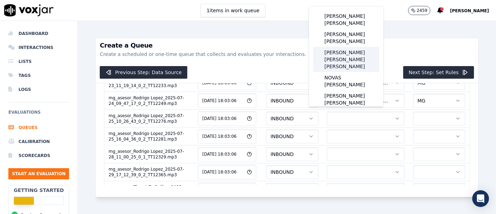
click at [344, 47] on div "[PERSON_NAME] [PERSON_NAME] [PERSON_NAME]" at bounding box center [346, 59] width 66 height 25
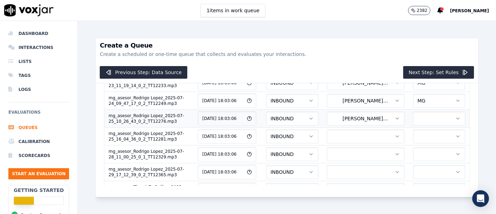
click at [413, 115] on button "button" at bounding box center [439, 118] width 52 height 14
click at [421, 146] on div "MG" at bounding box center [417, 144] width 41 height 11
click at [344, 131] on button "button" at bounding box center [366, 136] width 78 height 14
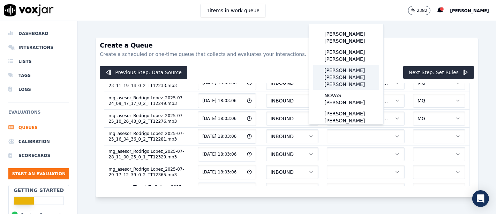
click at [353, 69] on div "[PERSON_NAME] [PERSON_NAME] [PERSON_NAME]" at bounding box center [346, 77] width 66 height 25
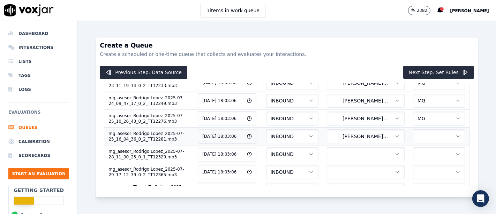
click at [413, 130] on button "button" at bounding box center [439, 136] width 52 height 14
click at [417, 162] on div "MG" at bounding box center [417, 162] width 41 height 11
click at [360, 152] on button "button" at bounding box center [366, 154] width 78 height 14
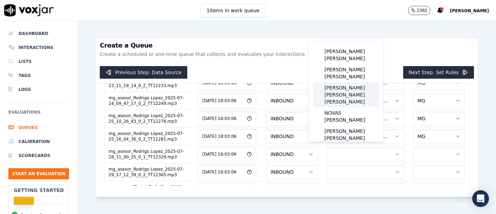
click at [350, 85] on div "[PERSON_NAME] [PERSON_NAME] [PERSON_NAME]" at bounding box center [346, 94] width 66 height 25
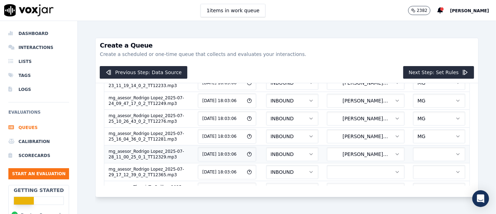
click at [413, 153] on button "button" at bounding box center [439, 154] width 52 height 14
click at [419, 180] on div "MG" at bounding box center [417, 179] width 41 height 11
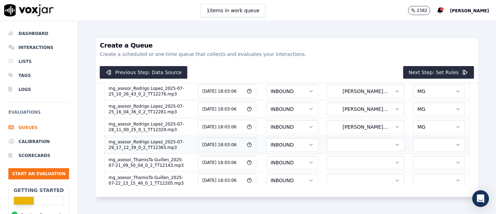
scroll to position [194, 0]
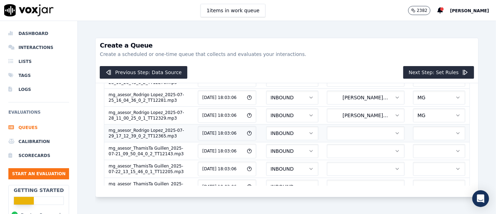
click at [350, 127] on button "button" at bounding box center [366, 133] width 78 height 14
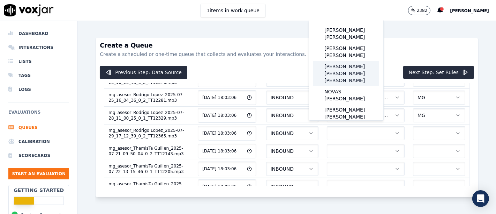
click at [361, 66] on div "[PERSON_NAME] [PERSON_NAME] [PERSON_NAME]" at bounding box center [346, 73] width 66 height 25
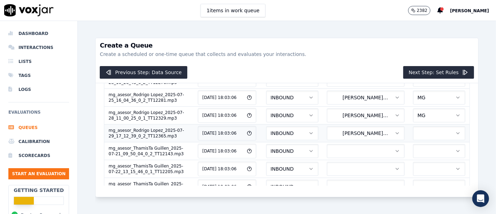
click at [413, 128] on button "button" at bounding box center [439, 133] width 52 height 14
click at [422, 160] on div "MG" at bounding box center [417, 158] width 41 height 11
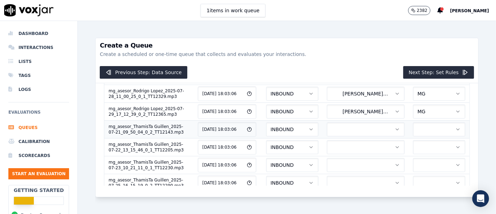
scroll to position [232, 0]
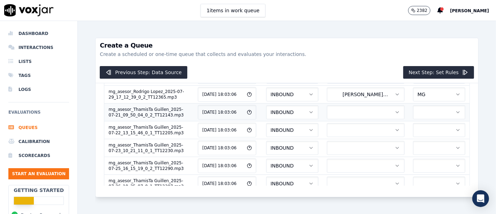
click at [343, 109] on button "button" at bounding box center [366, 112] width 78 height 14
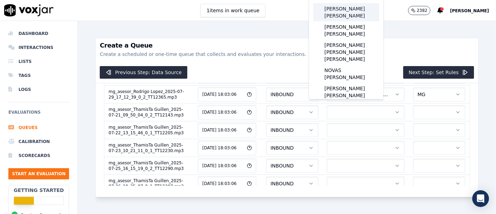
click at [354, 13] on div "[PERSON_NAME] [PERSON_NAME]" at bounding box center [346, 12] width 66 height 18
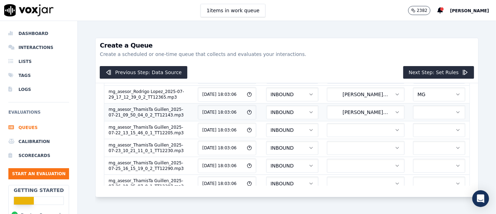
click at [413, 107] on button "button" at bounding box center [439, 112] width 52 height 14
click at [412, 137] on div "MG" at bounding box center [417, 137] width 41 height 11
click at [350, 127] on button "button" at bounding box center [366, 130] width 78 height 14
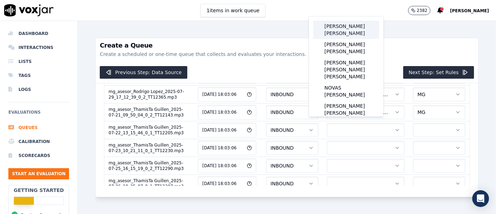
click at [352, 29] on div "[PERSON_NAME] [PERSON_NAME]" at bounding box center [346, 30] width 66 height 18
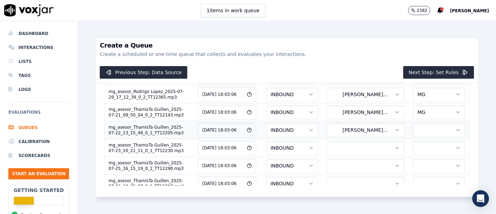
click at [416, 125] on button "button" at bounding box center [439, 130] width 52 height 14
click at [417, 154] on div "MG" at bounding box center [417, 154] width 41 height 11
click at [359, 141] on button "button" at bounding box center [366, 148] width 78 height 14
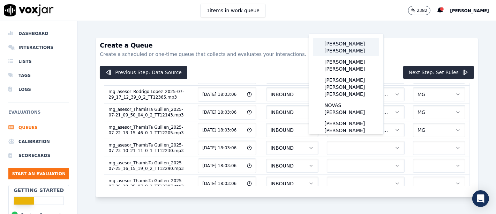
click at [347, 47] on div "[PERSON_NAME] [PERSON_NAME]" at bounding box center [346, 47] width 66 height 18
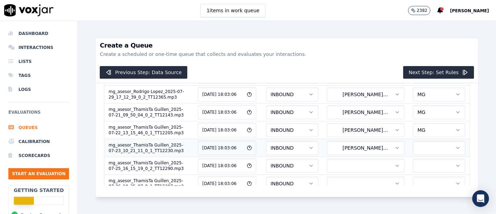
click at [413, 146] on button "button" at bounding box center [439, 148] width 52 height 14
click at [415, 172] on div "MG" at bounding box center [417, 171] width 41 height 11
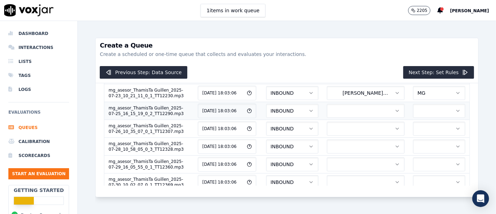
scroll to position [271, 0]
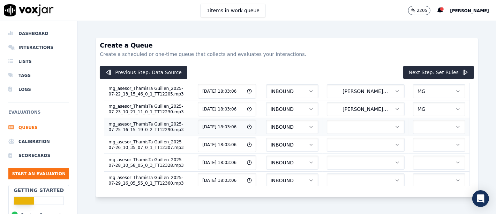
click at [353, 120] on button "button" at bounding box center [366, 127] width 78 height 14
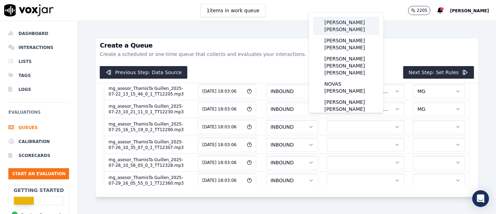
click at [355, 28] on div "[PERSON_NAME] [PERSON_NAME]" at bounding box center [346, 26] width 66 height 18
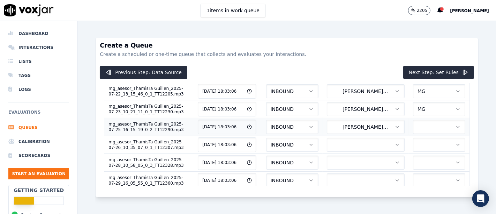
click at [413, 120] on button "button" at bounding box center [439, 127] width 52 height 14
click at [417, 155] on div "MG" at bounding box center [417, 150] width 41 height 11
click at [347, 138] on button "button" at bounding box center [366, 145] width 78 height 14
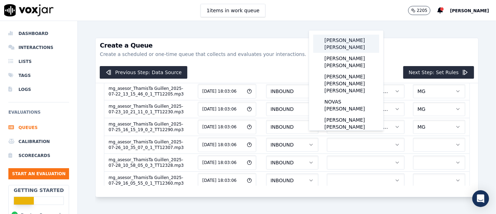
click at [348, 47] on div "[PERSON_NAME] [PERSON_NAME]" at bounding box center [346, 44] width 66 height 18
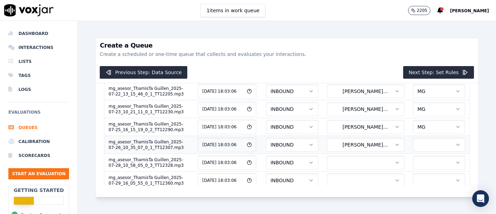
click at [413, 138] on button "button" at bounding box center [439, 145] width 52 height 14
click at [410, 171] on div "MG" at bounding box center [417, 168] width 41 height 11
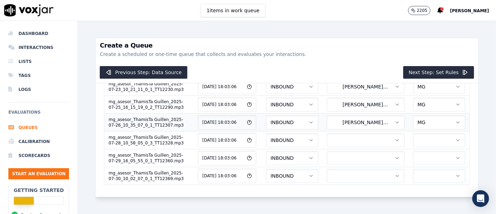
scroll to position [310, 0]
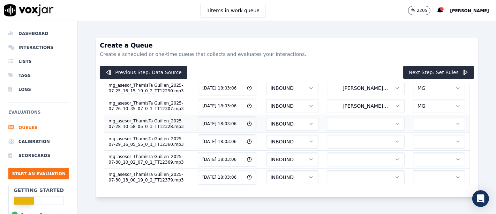
click at [347, 120] on button "button" at bounding box center [366, 124] width 78 height 14
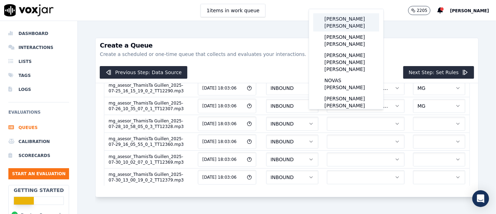
click at [344, 24] on div "[PERSON_NAME] [PERSON_NAME]" at bounding box center [346, 22] width 66 height 18
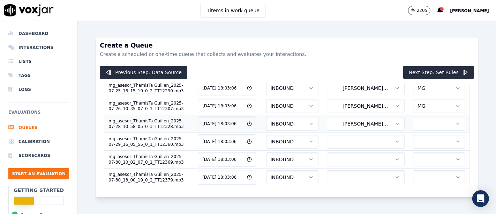
click at [413, 118] on button "button" at bounding box center [439, 124] width 52 height 14
click at [414, 147] on div "MG" at bounding box center [417, 147] width 41 height 11
click at [346, 140] on button "button" at bounding box center [366, 141] width 78 height 14
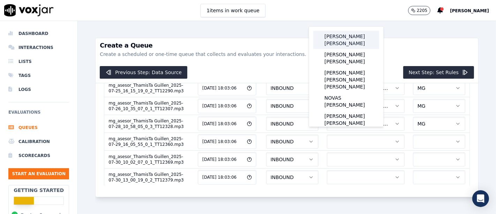
click at [356, 41] on div "[PERSON_NAME] [PERSON_NAME]" at bounding box center [346, 40] width 66 height 18
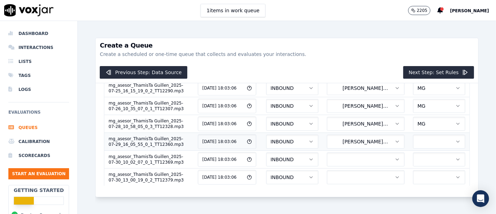
click at [413, 138] on button "button" at bounding box center [439, 141] width 52 height 14
click at [425, 163] on div "MG" at bounding box center [417, 164] width 41 height 11
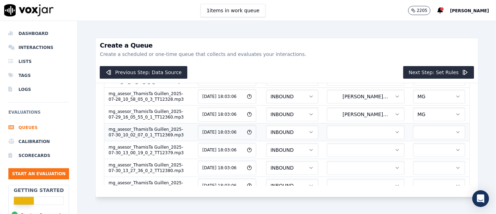
scroll to position [349, 0]
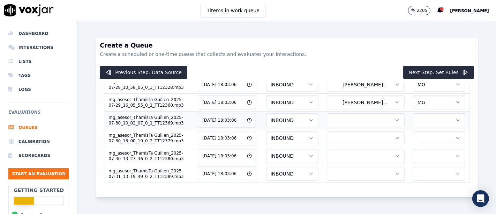
click at [327, 115] on button "button" at bounding box center [366, 120] width 78 height 14
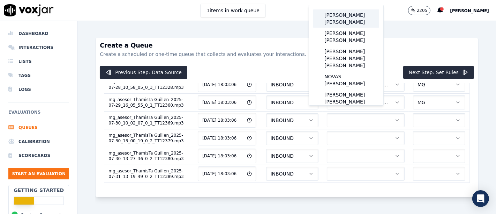
click at [364, 21] on div "[PERSON_NAME] [PERSON_NAME]" at bounding box center [346, 18] width 66 height 18
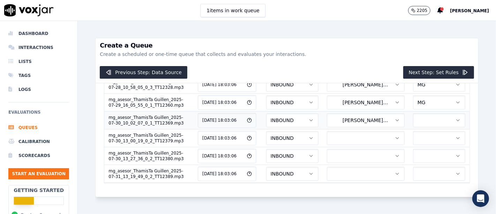
click at [413, 116] on button "button" at bounding box center [439, 120] width 52 height 14
click at [421, 146] on div "MG" at bounding box center [417, 143] width 41 height 11
click at [348, 134] on button "button" at bounding box center [366, 138] width 78 height 14
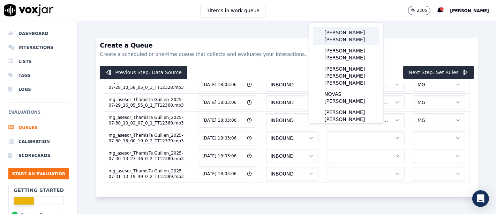
click at [343, 32] on div "[PERSON_NAME] [PERSON_NAME]" at bounding box center [346, 36] width 66 height 18
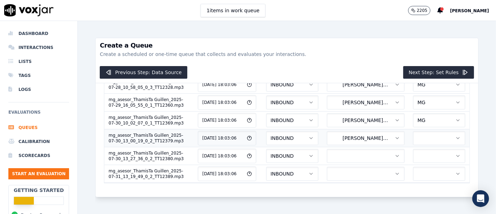
click at [413, 131] on button "button" at bounding box center [439, 138] width 52 height 14
click at [414, 162] on div "MG" at bounding box center [417, 160] width 41 height 11
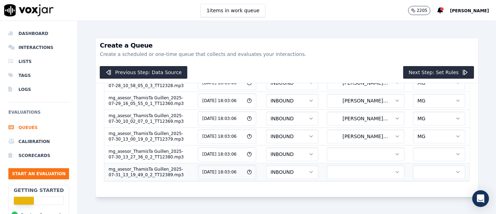
scroll to position [367, 0]
click at [353, 147] on button "button" at bounding box center [366, 154] width 78 height 14
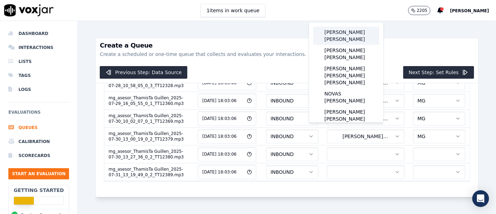
click at [355, 42] on div "[PERSON_NAME] [PERSON_NAME]" at bounding box center [346, 36] width 66 height 18
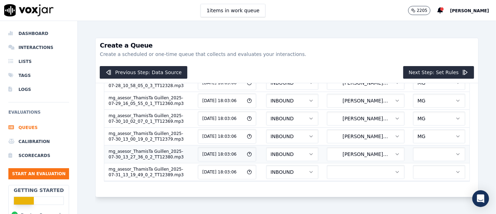
click at [413, 147] on button "button" at bounding box center [439, 154] width 52 height 14
click at [418, 162] on div "MG" at bounding box center [417, 160] width 41 height 11
click at [345, 165] on button "button" at bounding box center [366, 172] width 78 height 14
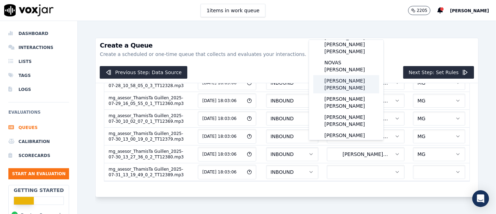
scroll to position [0, 0]
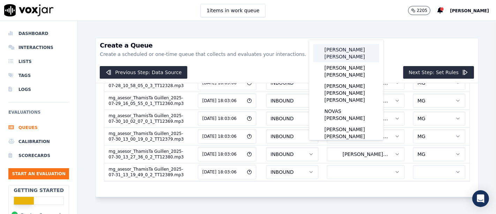
click at [350, 56] on div "[PERSON_NAME] [PERSON_NAME]" at bounding box center [346, 53] width 66 height 18
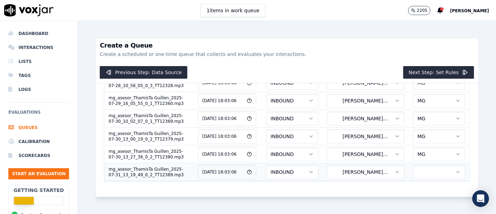
click at [413, 165] on button "button" at bounding box center [439, 172] width 52 height 14
click at [409, 179] on div "MG" at bounding box center [417, 177] width 41 height 11
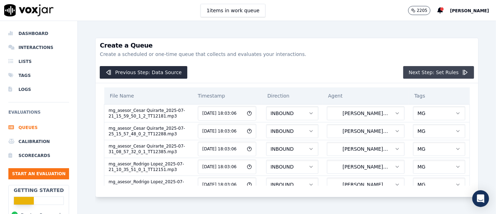
click at [419, 75] on button "Next Step: Set Rules" at bounding box center [438, 72] width 71 height 13
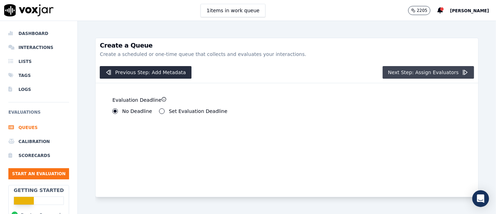
click at [400, 76] on button "Next Step: Assign Evaluators" at bounding box center [429, 72] width 92 height 13
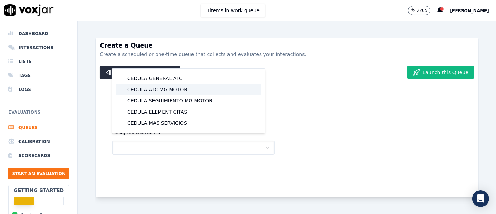
click at [174, 89] on div "CEDULA ATC MG MOTOR" at bounding box center [188, 89] width 145 height 11
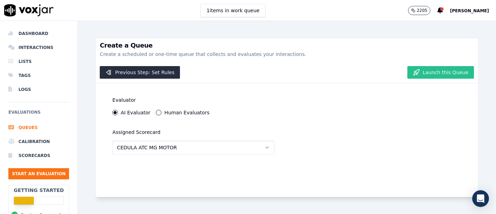
click at [432, 75] on button "Launch this Queue" at bounding box center [441, 72] width 67 height 13
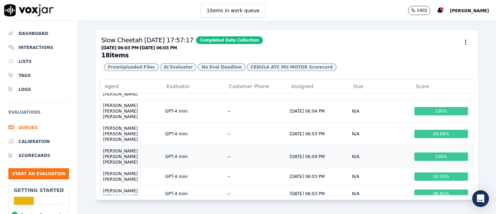
scroll to position [228, 0]
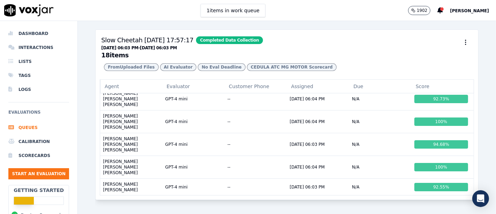
click at [463, 166] on div "Agent Evaluator Customer Phone Assigned Due Score LOPEZ BECERRA RODRIGO RAFAEL …" at bounding box center [287, 139] width 383 height 120
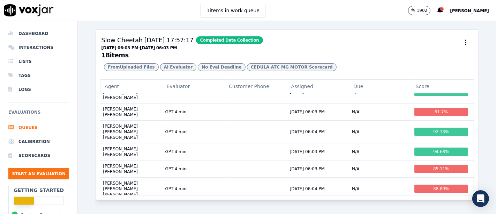
scroll to position [0, 0]
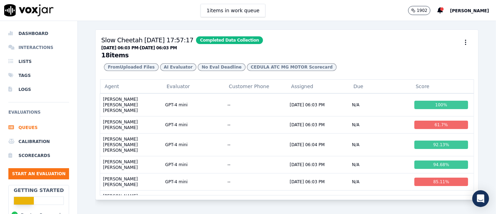
click at [33, 51] on li "Interactions" at bounding box center [38, 47] width 61 height 14
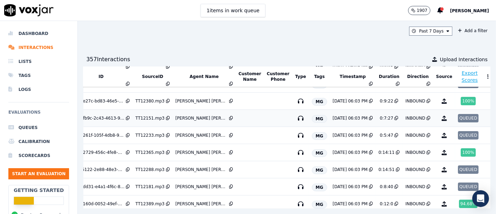
scroll to position [0, 25]
